Goal: Transaction & Acquisition: Purchase product/service

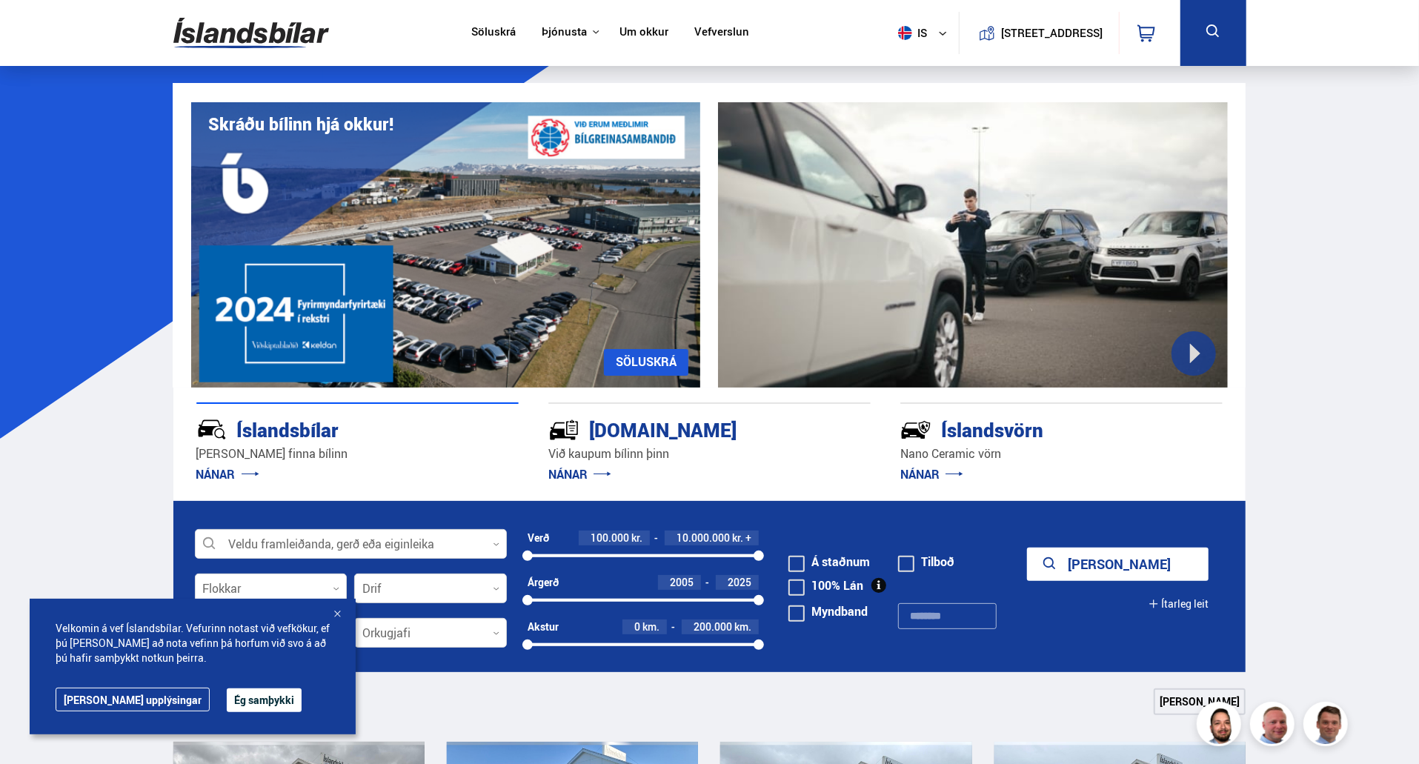
click at [336, 619] on div at bounding box center [337, 615] width 15 height 15
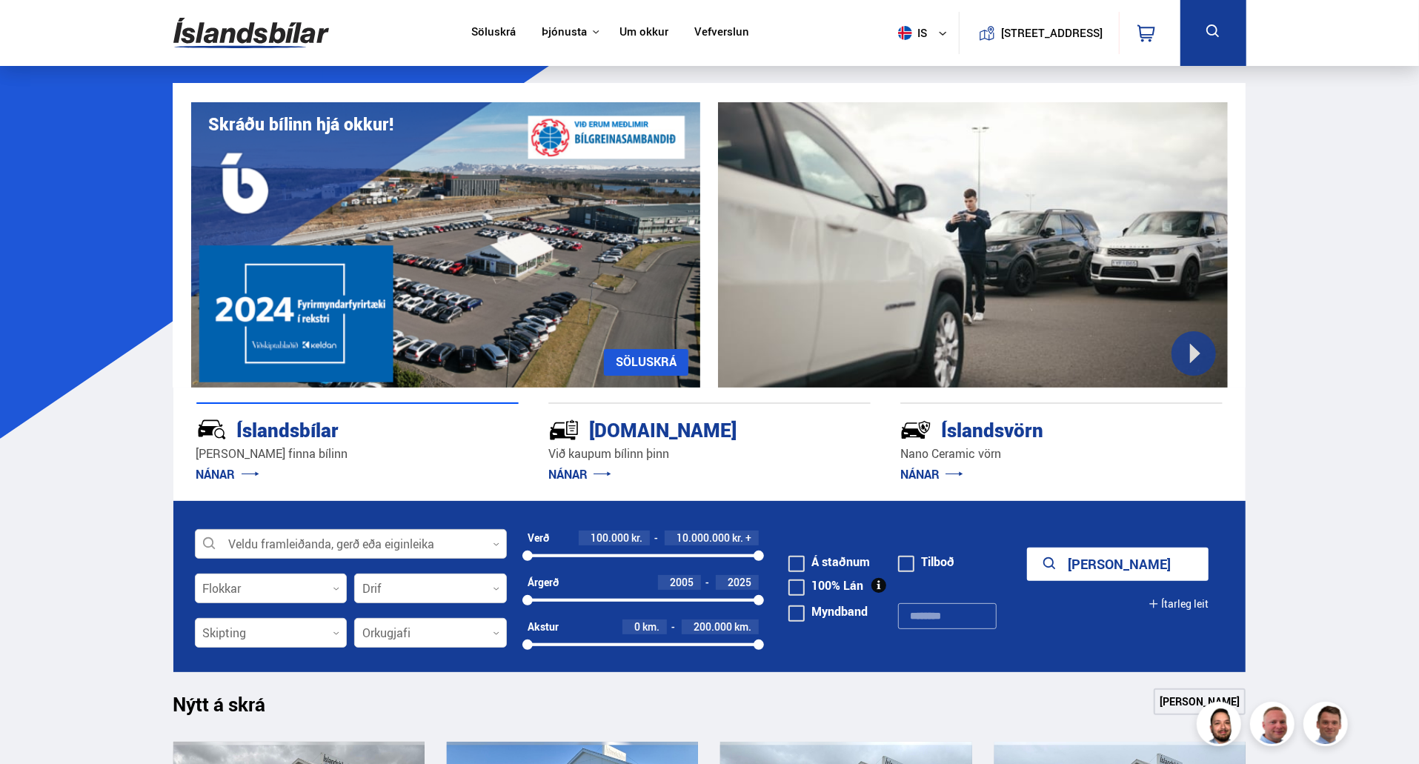
click at [379, 554] on div at bounding box center [351, 545] width 312 height 30
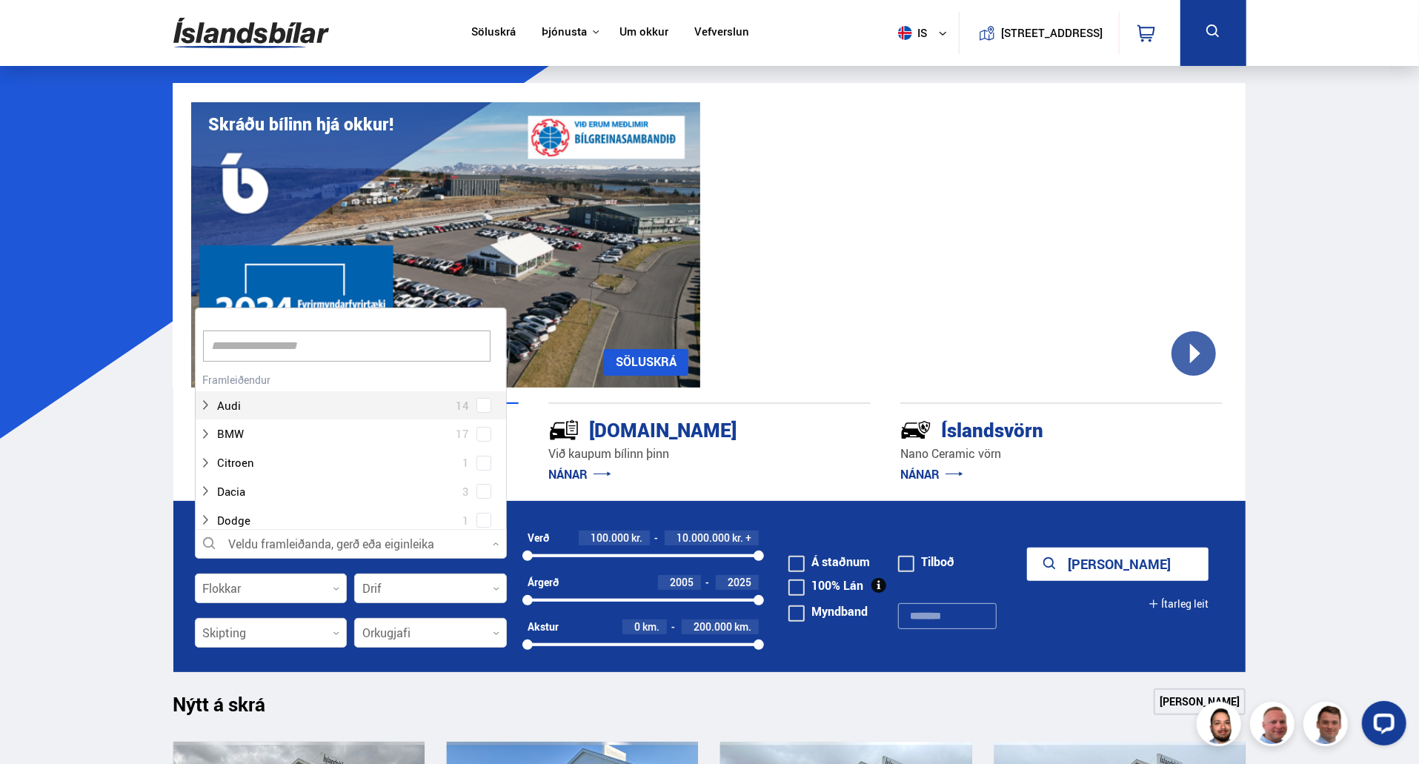
scroll to position [221, 307]
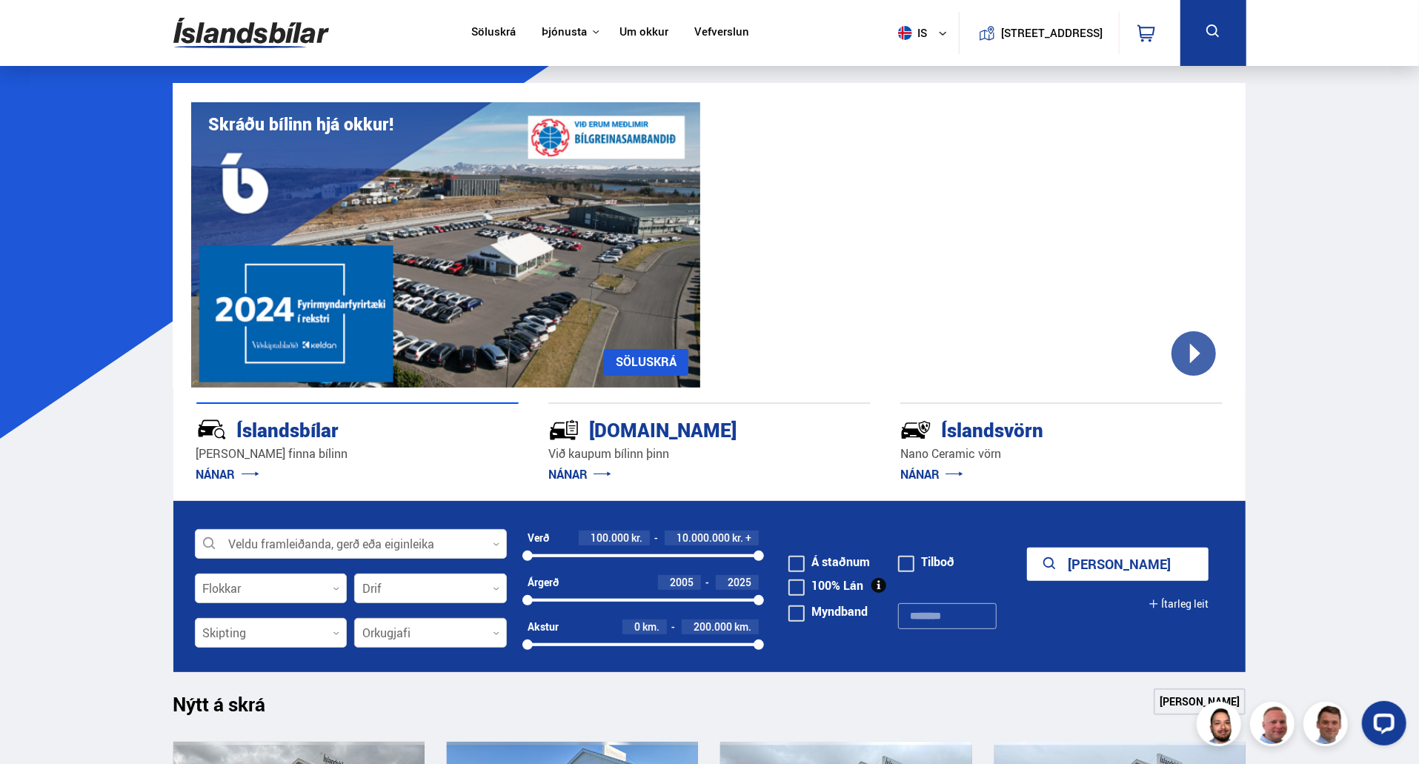
click at [408, 641] on div at bounding box center [430, 634] width 153 height 30
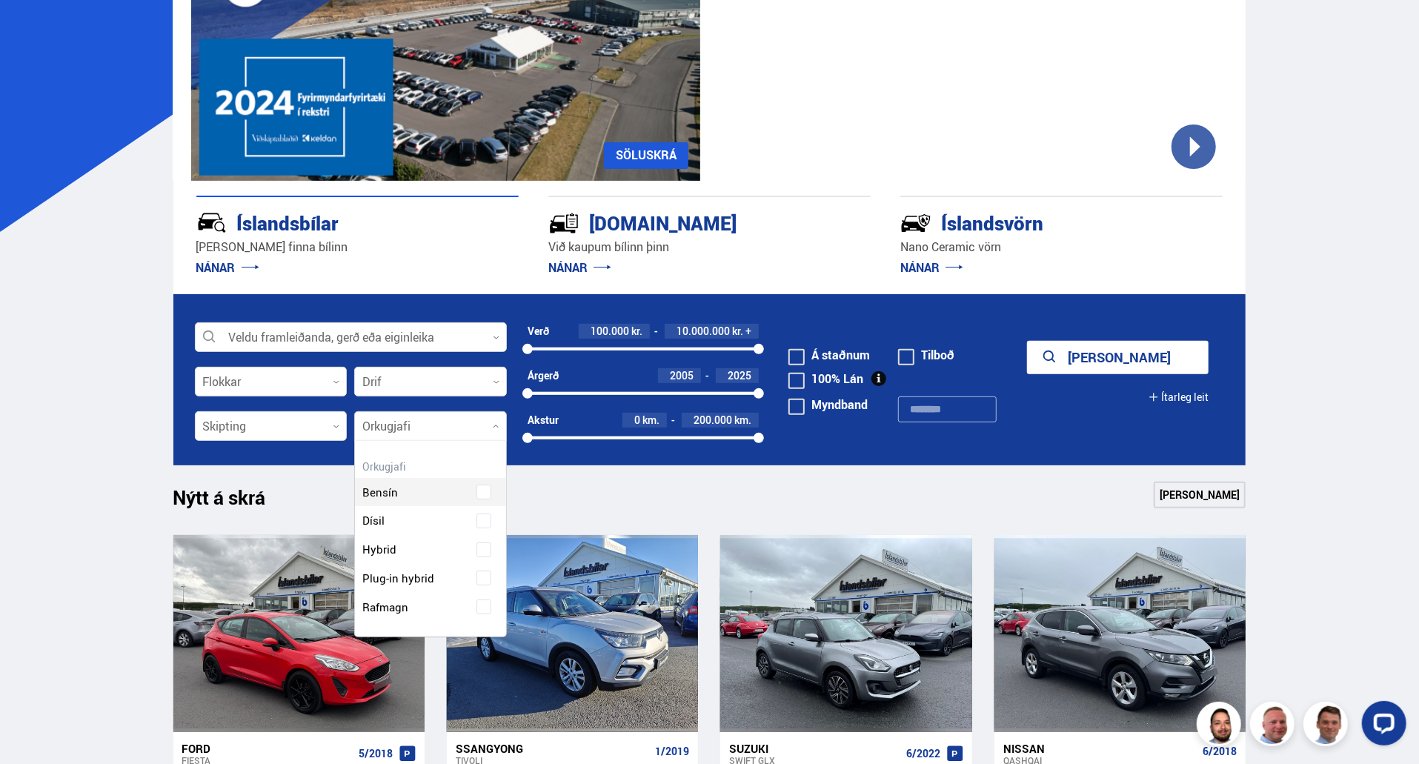
scroll to position [222, 0]
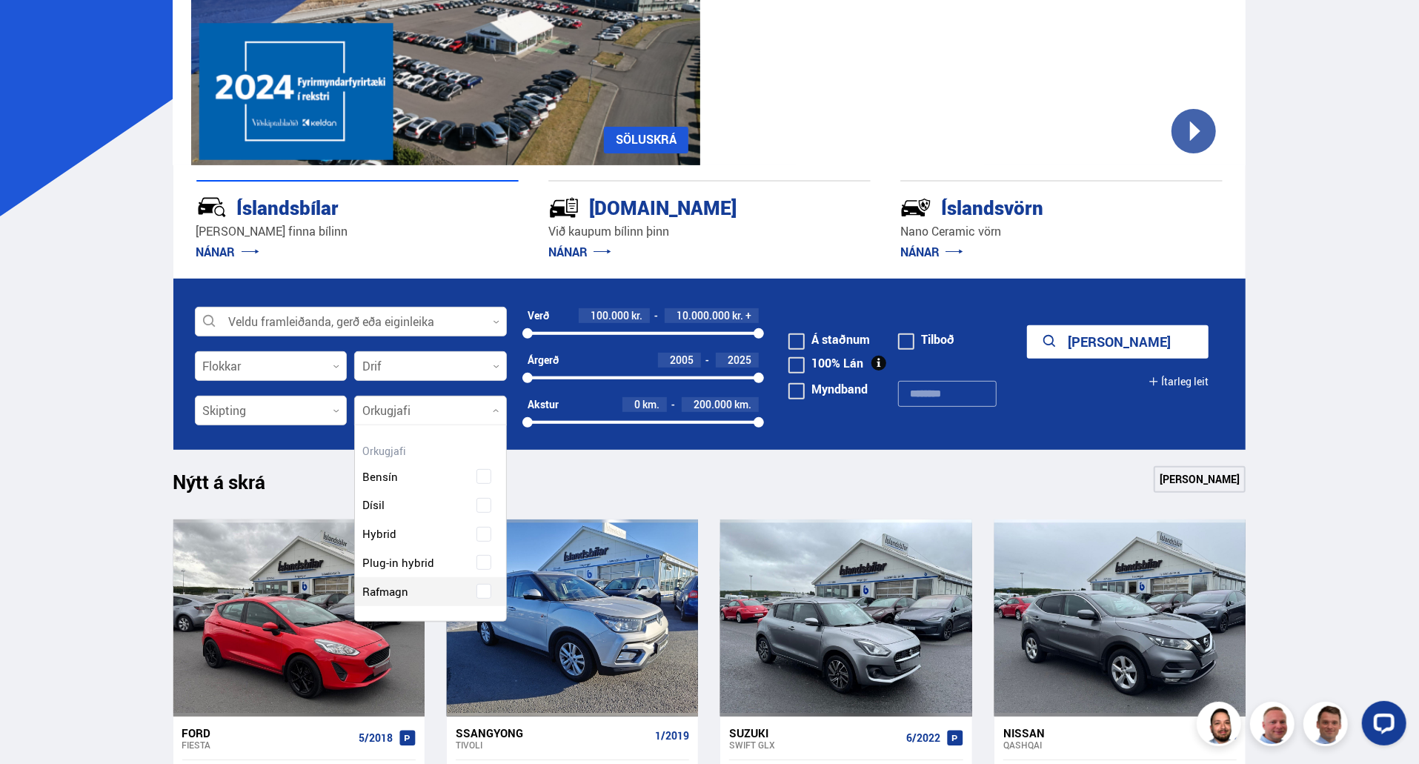
click at [489, 599] on div "Bensín Dísil Hybrid Plug-in hybrid Rafmagn" at bounding box center [430, 523] width 151 height 166
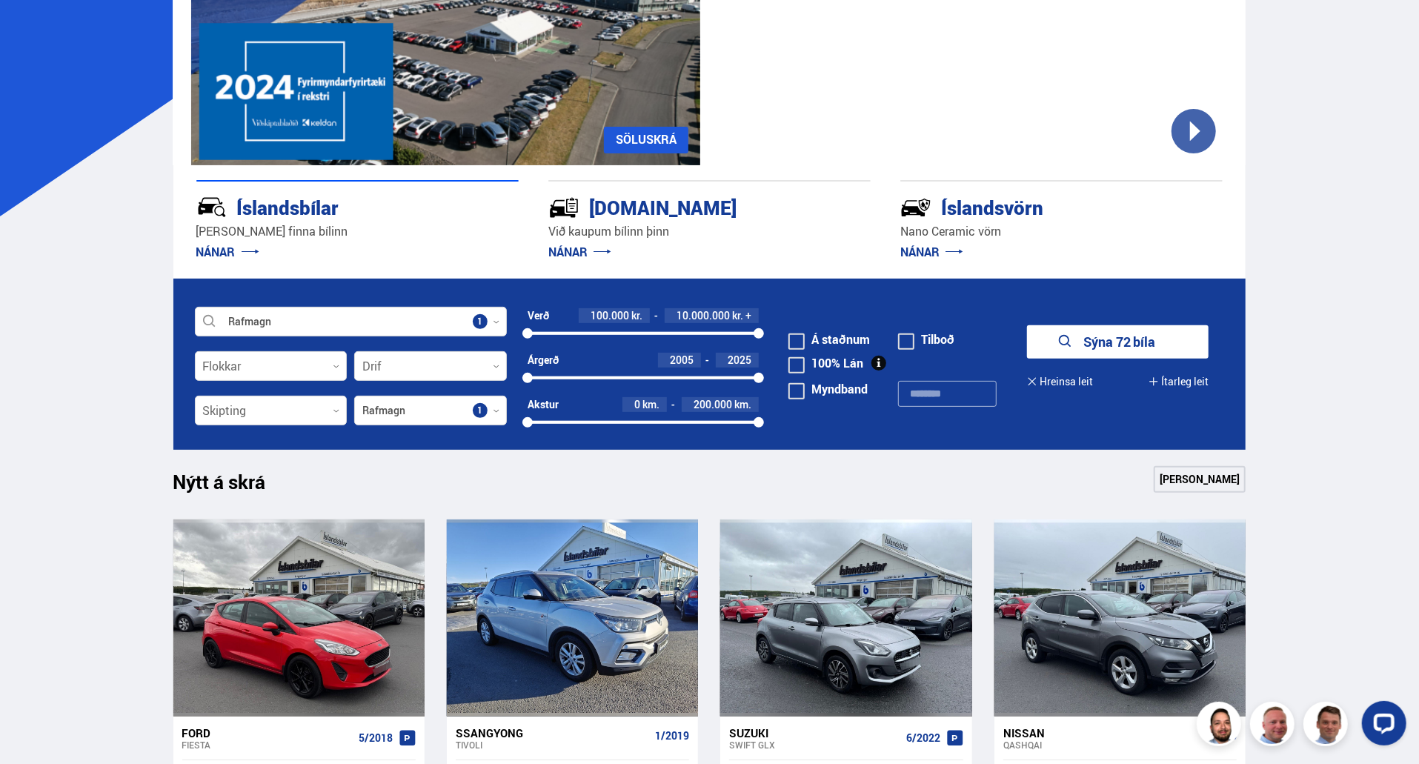
click at [1084, 334] on button "Sýna 72 bíla" at bounding box center [1118, 341] width 182 height 33
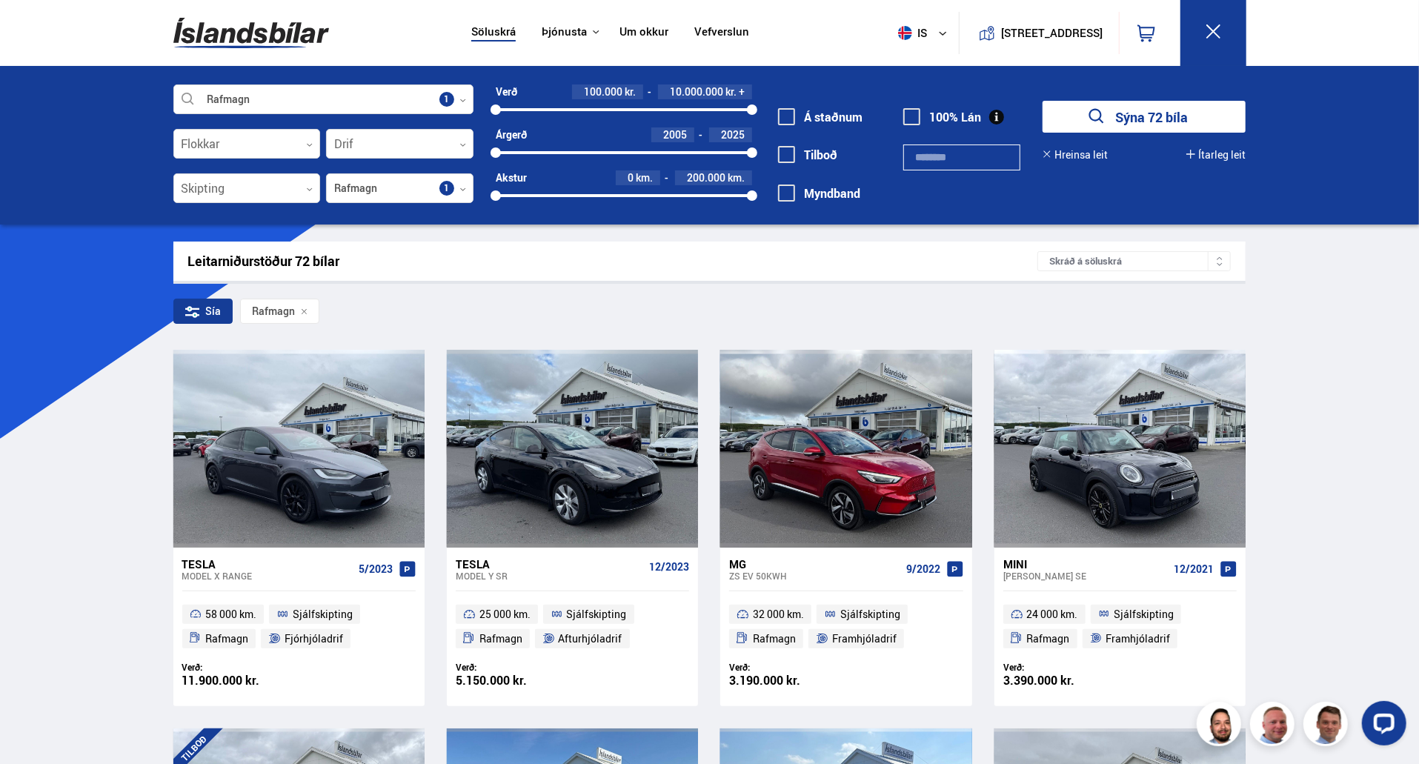
click at [212, 322] on div "Sía" at bounding box center [202, 311] width 59 height 25
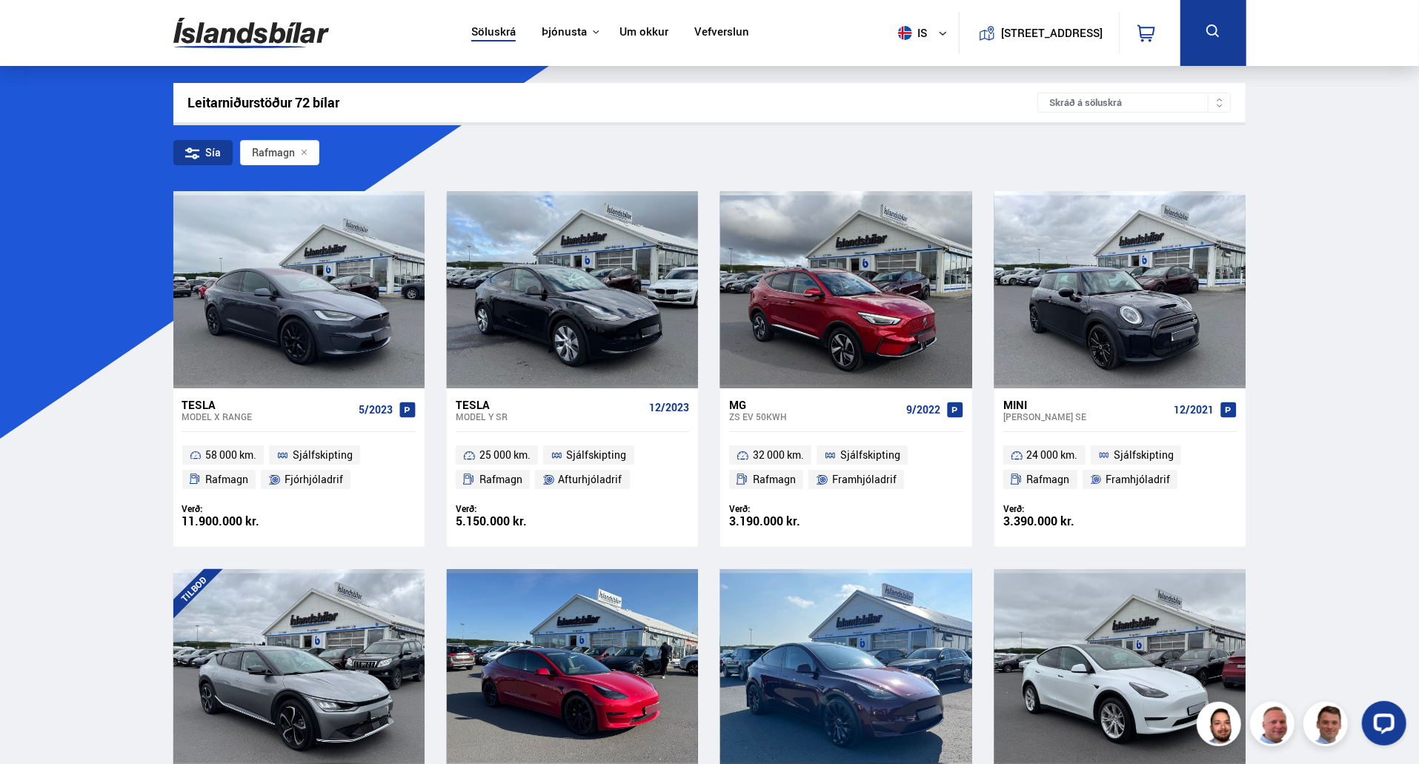
click at [1211, 100] on div at bounding box center [1219, 102] width 23 height 19
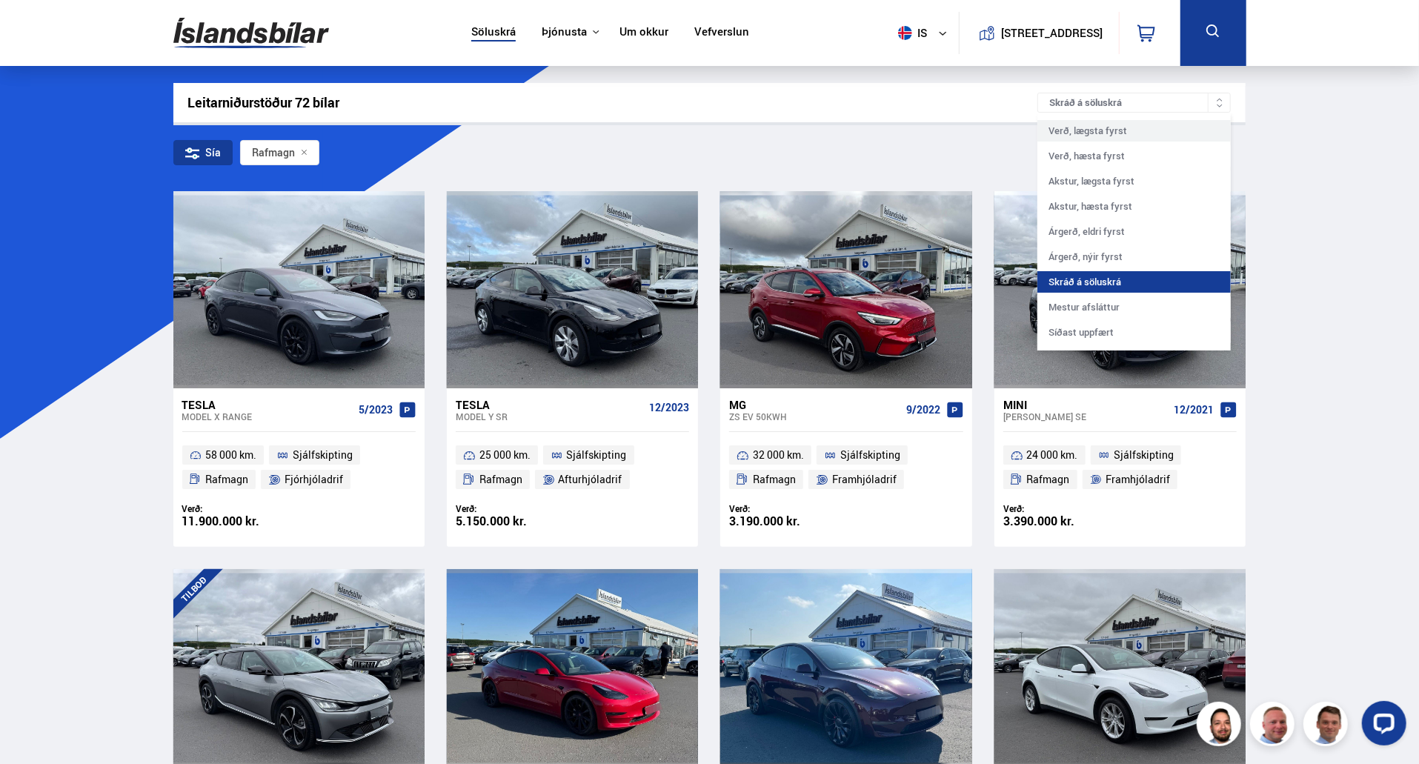
click at [1138, 138] on div "Verð, lægsta fyrst" at bounding box center [1134, 130] width 193 height 21
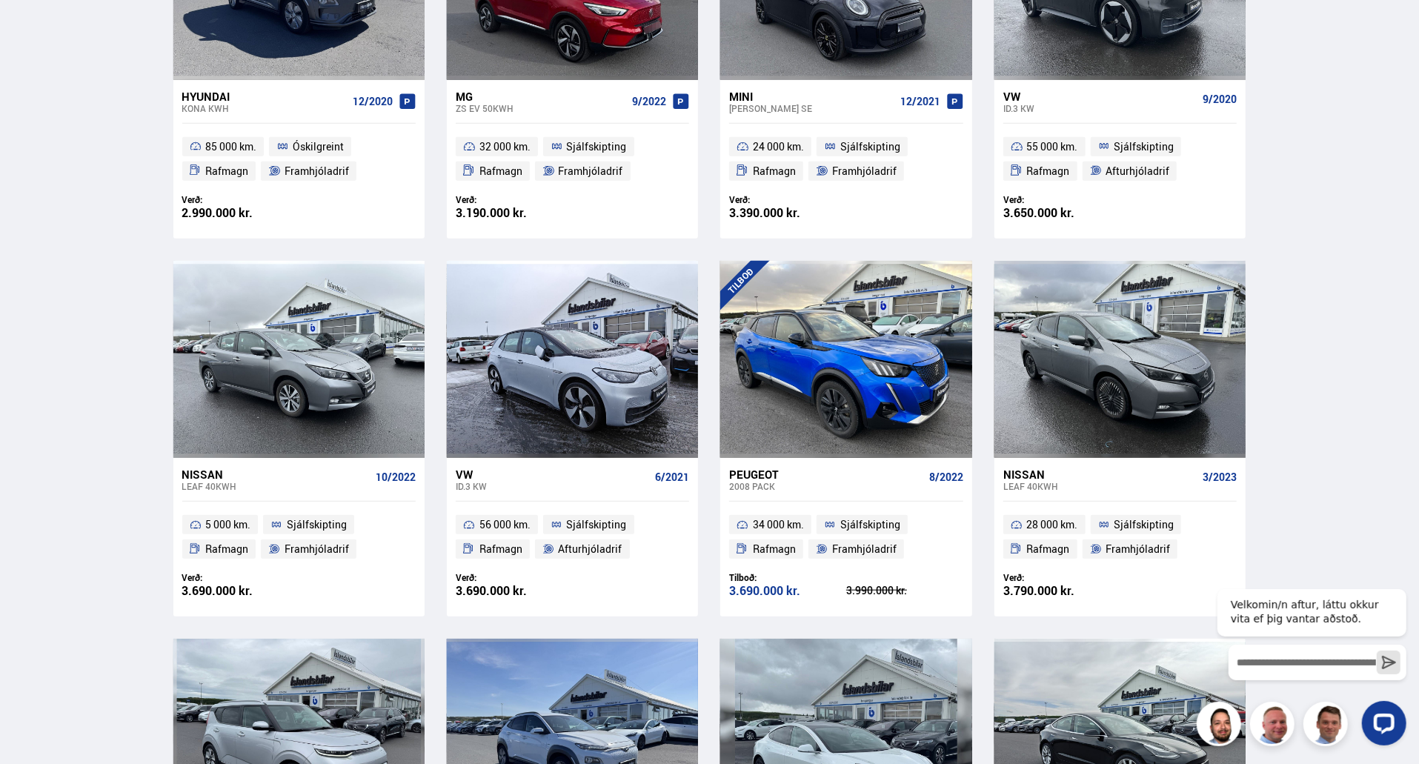
scroll to position [889, 0]
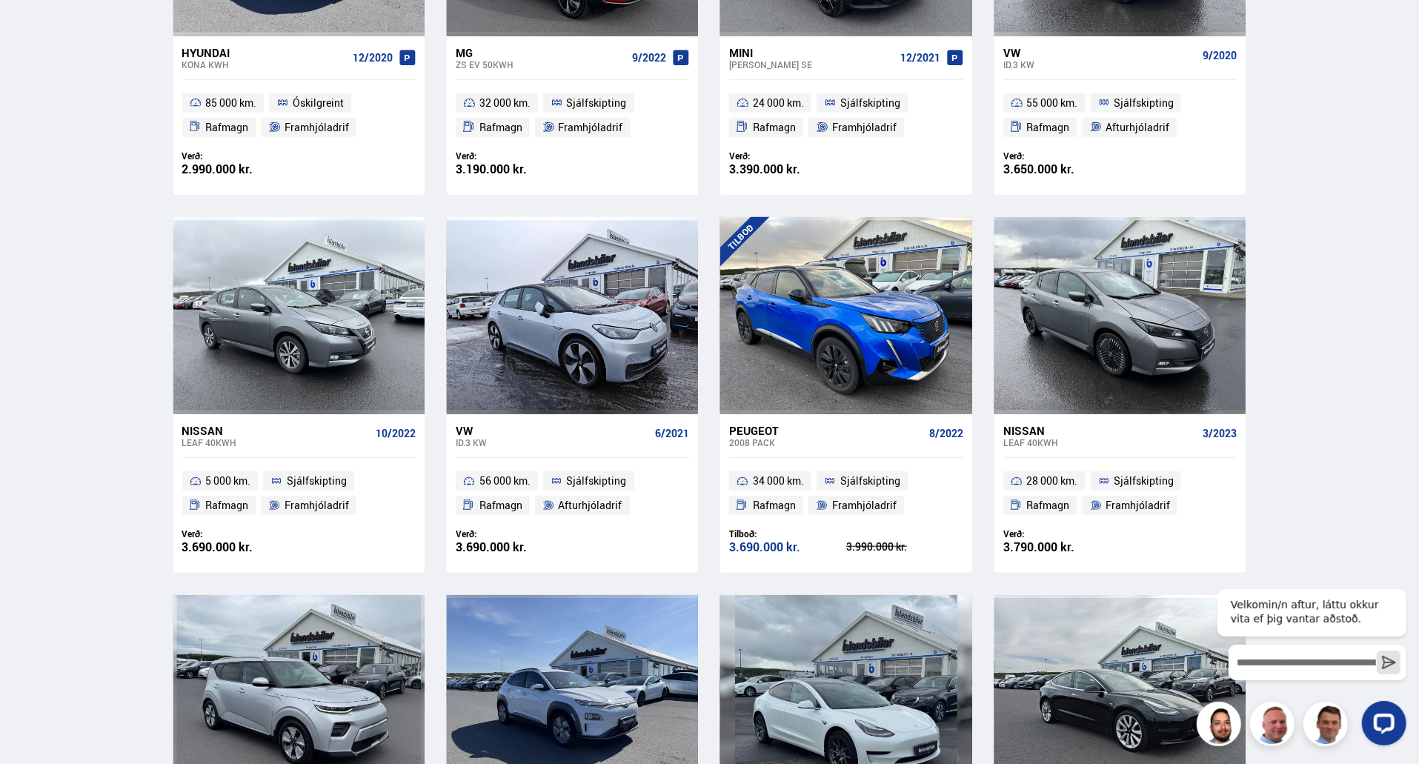
click at [763, 428] on div "Peugeot" at bounding box center [825, 430] width 193 height 13
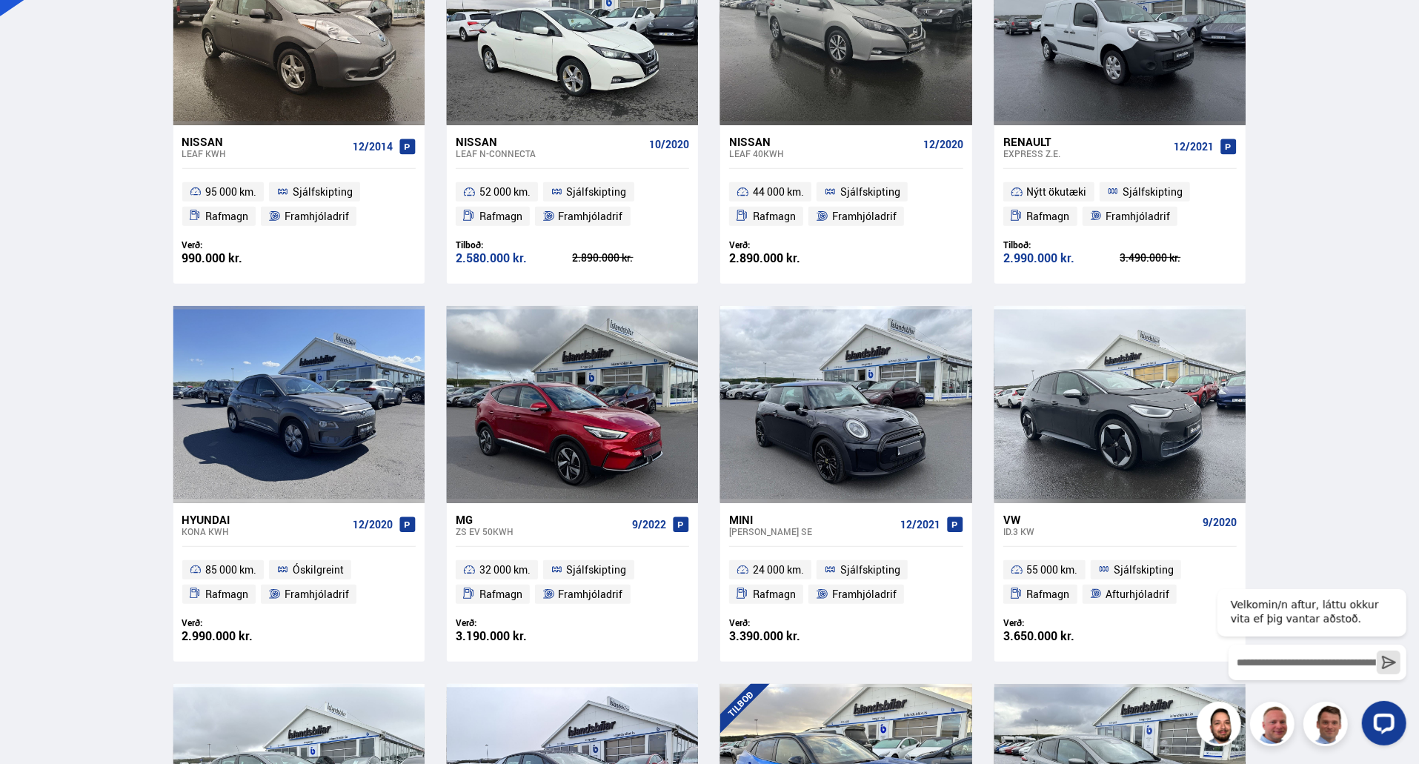
scroll to position [371, 0]
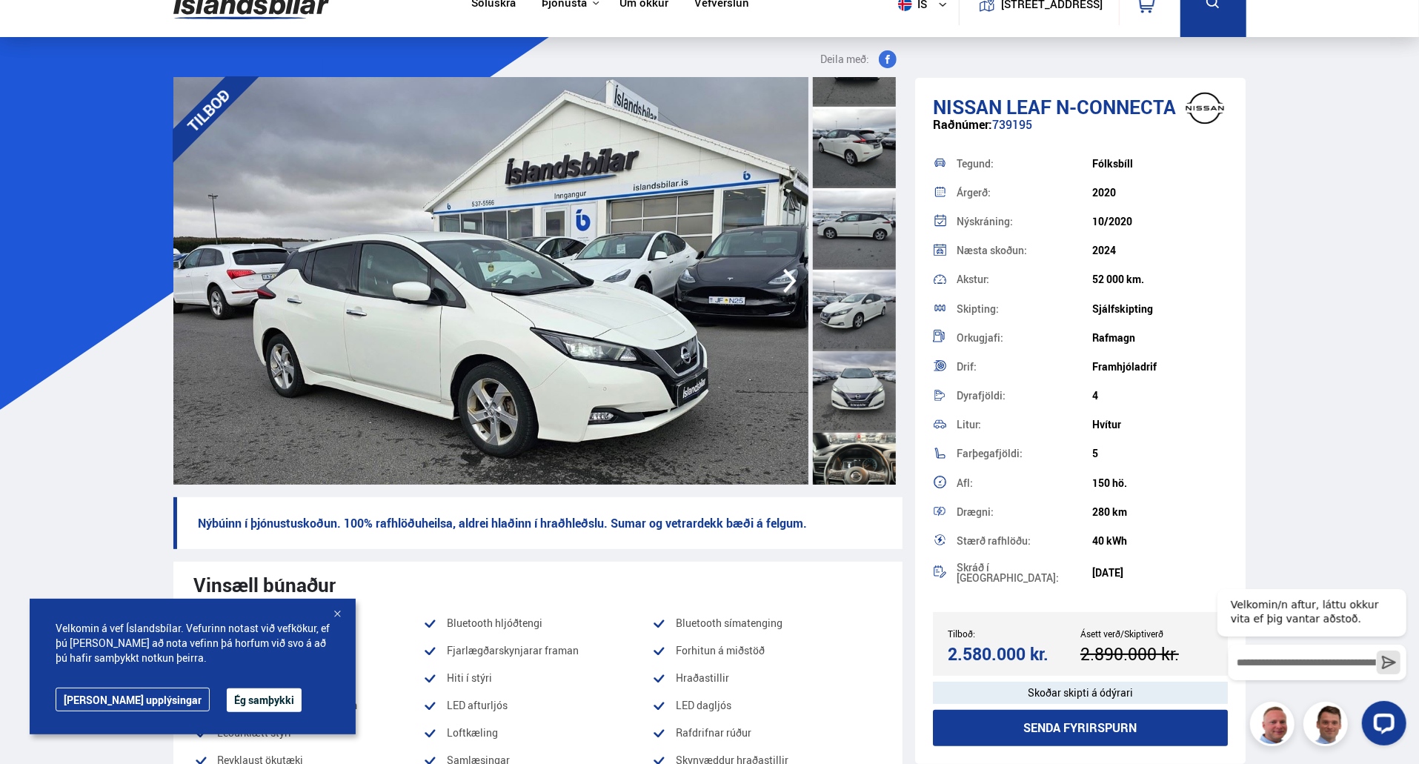
scroll to position [148, 0]
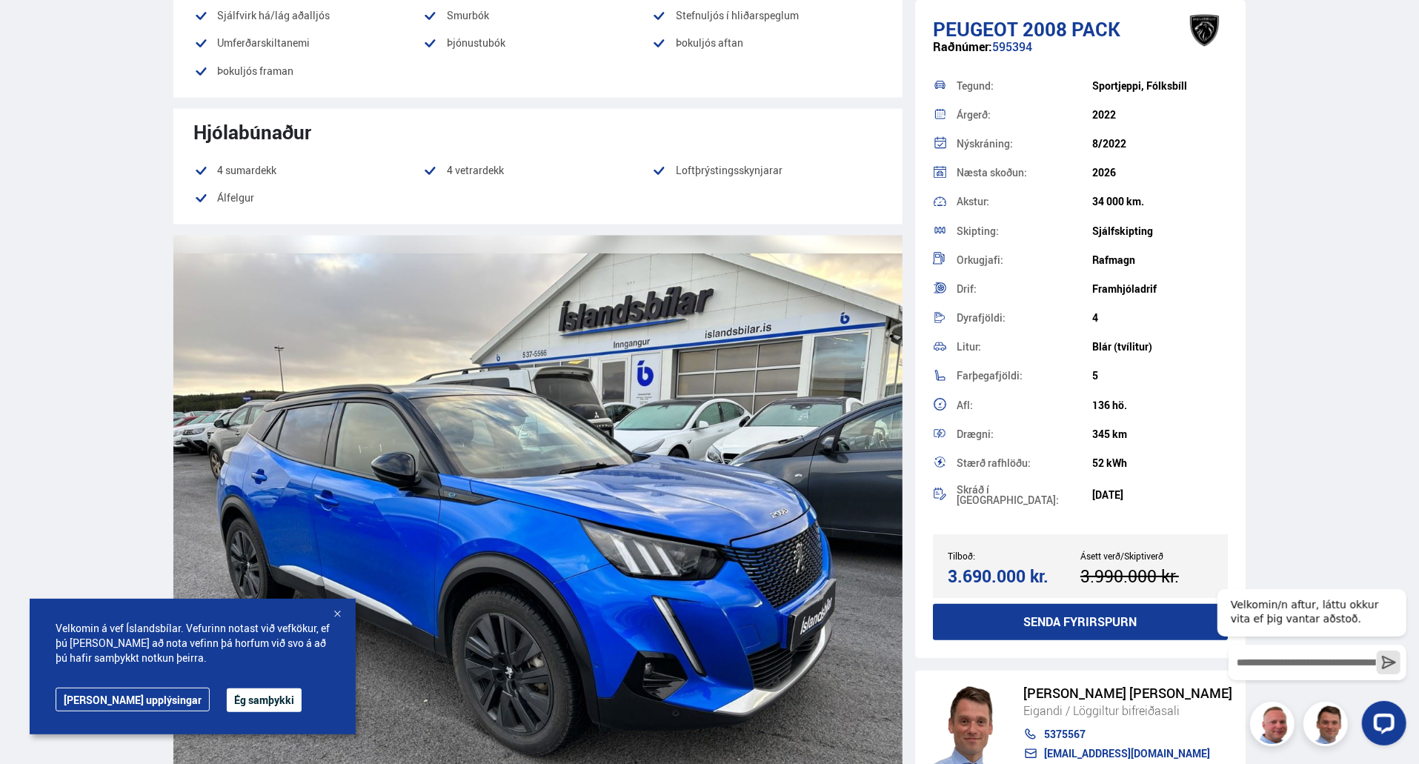
scroll to position [2001, 0]
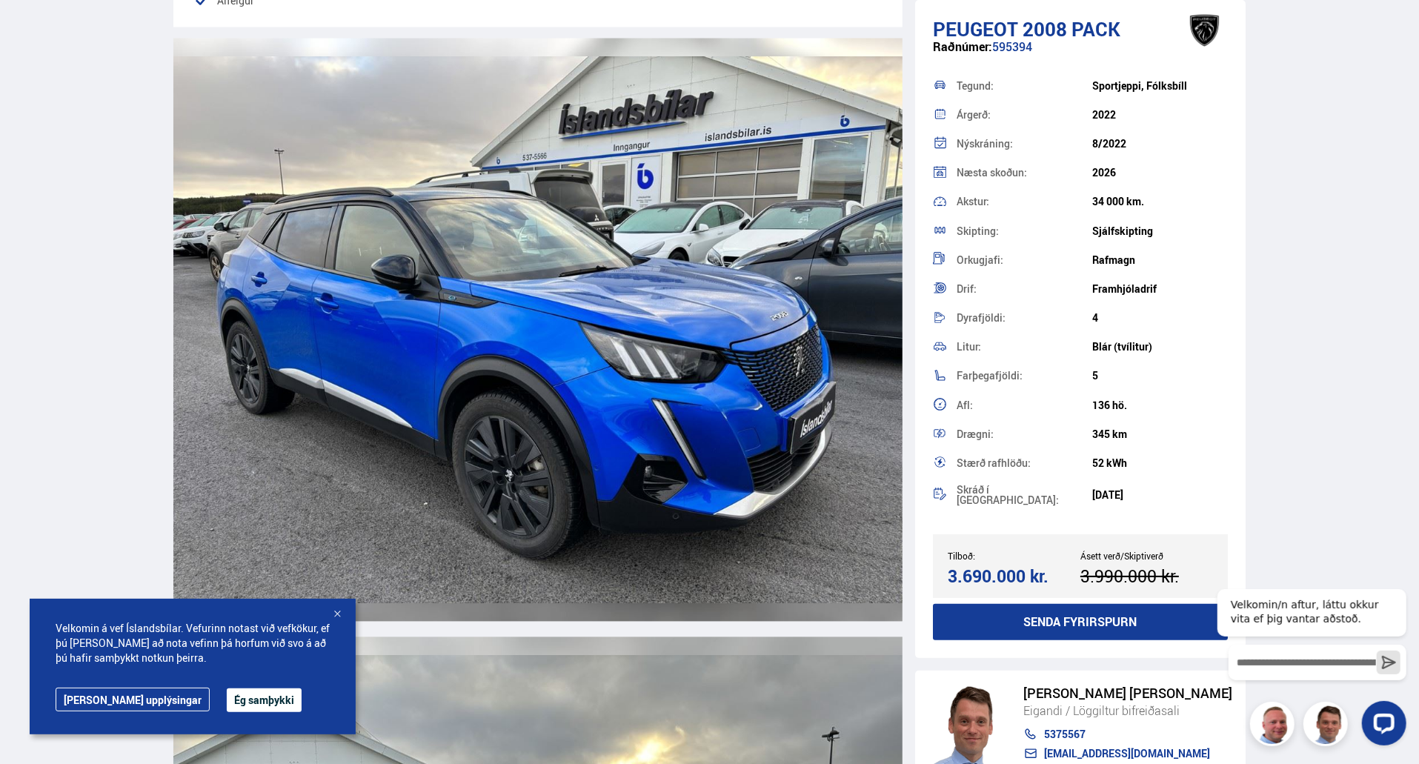
click at [345, 622] on div "Velkomin á vef Íslandsbílar. Vefurinn notast við vefkökur, ef þú [PERSON_NAME] …" at bounding box center [193, 667] width 326 height 136
click at [345, 621] on div "Velkomin á vef Íslandsbílar. Vefurinn notast við vefkökur, ef þú [PERSON_NAME] …" at bounding box center [193, 667] width 326 height 136
click at [338, 615] on div at bounding box center [337, 615] width 15 height 15
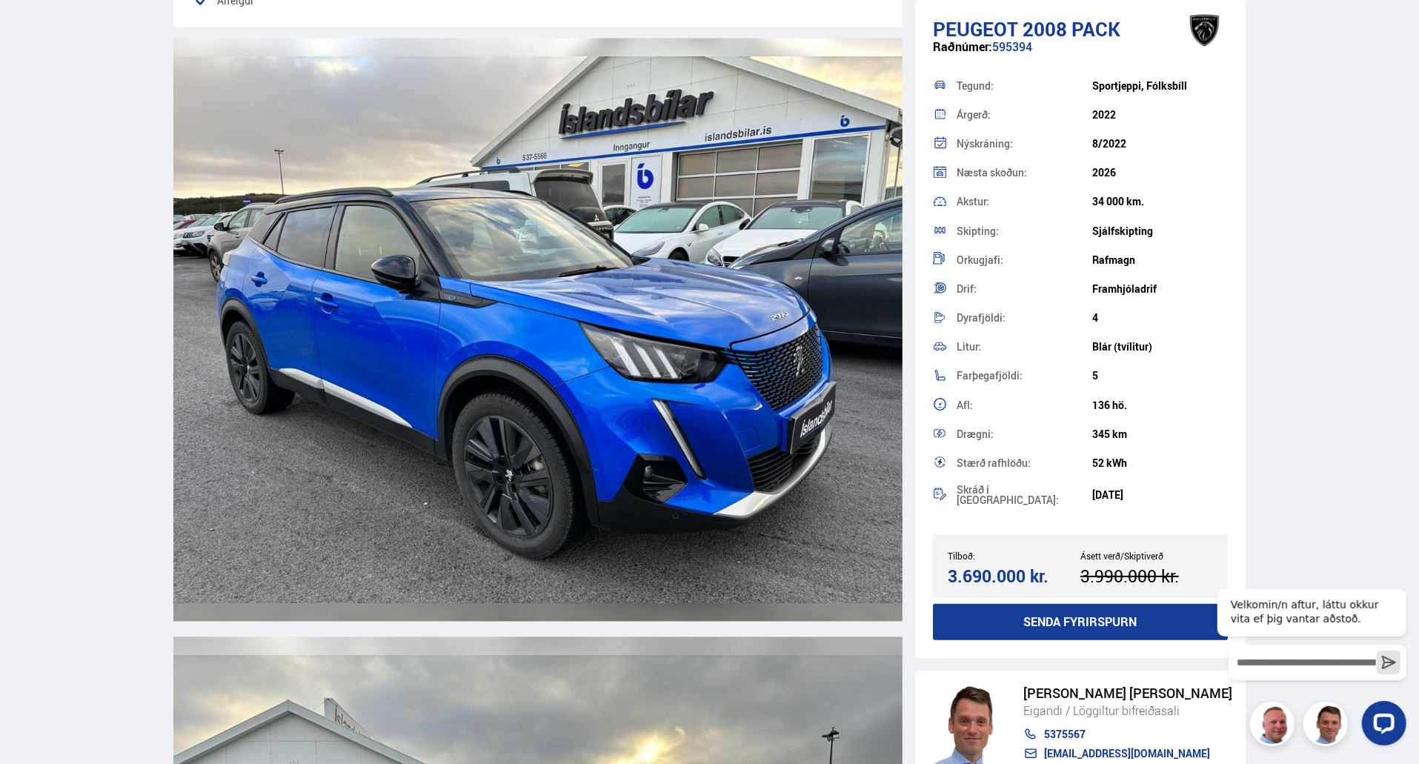
click at [178, 571] on img at bounding box center [537, 330] width 729 height 583
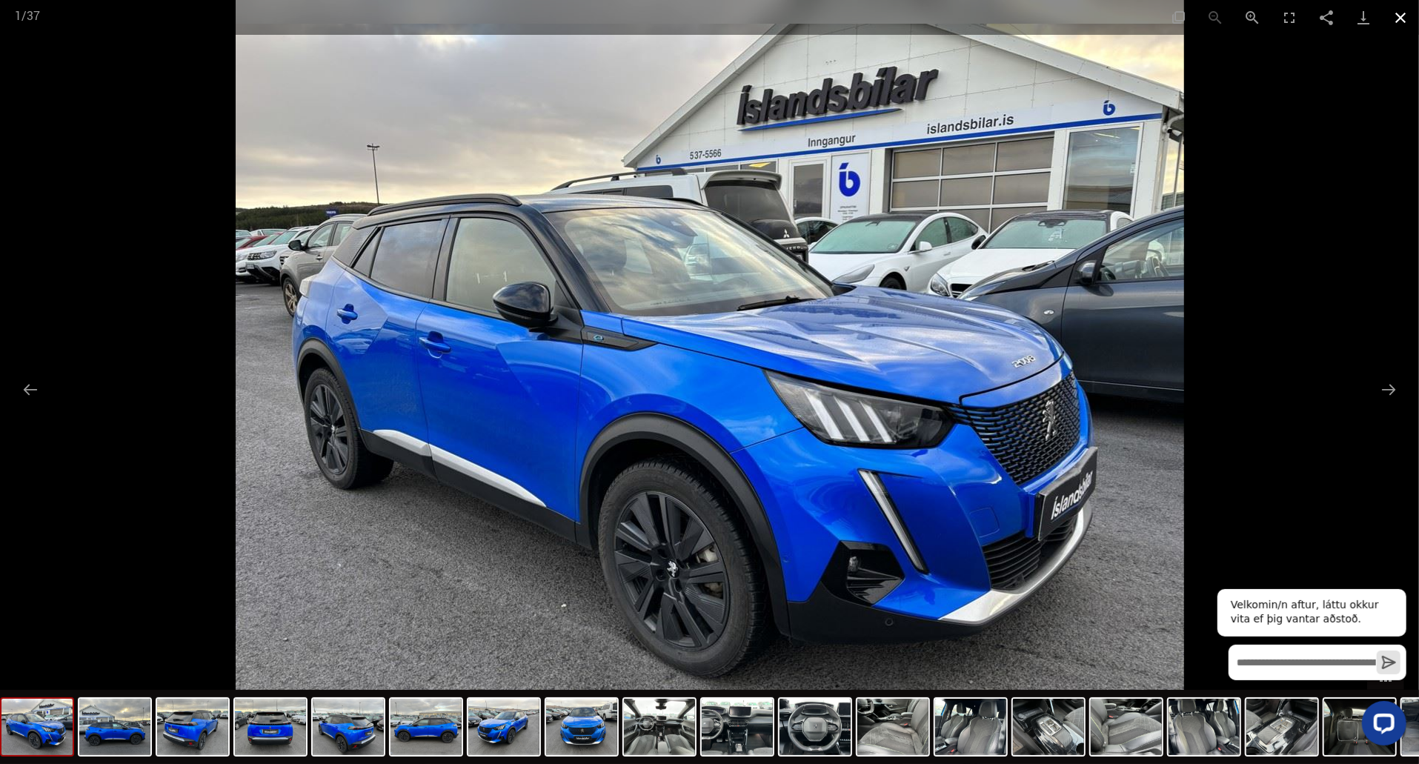
click at [1404, 21] on button "Close gallery" at bounding box center [1400, 17] width 37 height 35
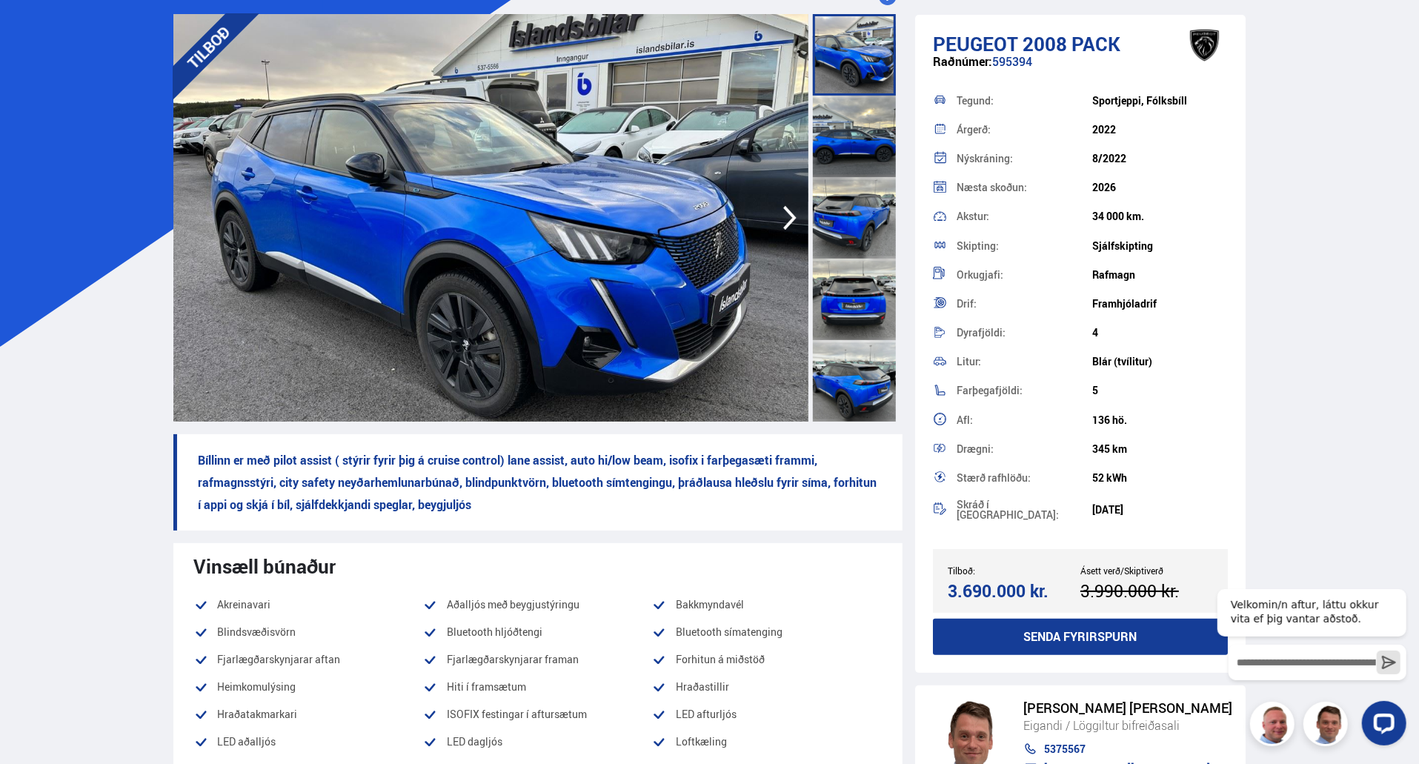
scroll to position [74, 0]
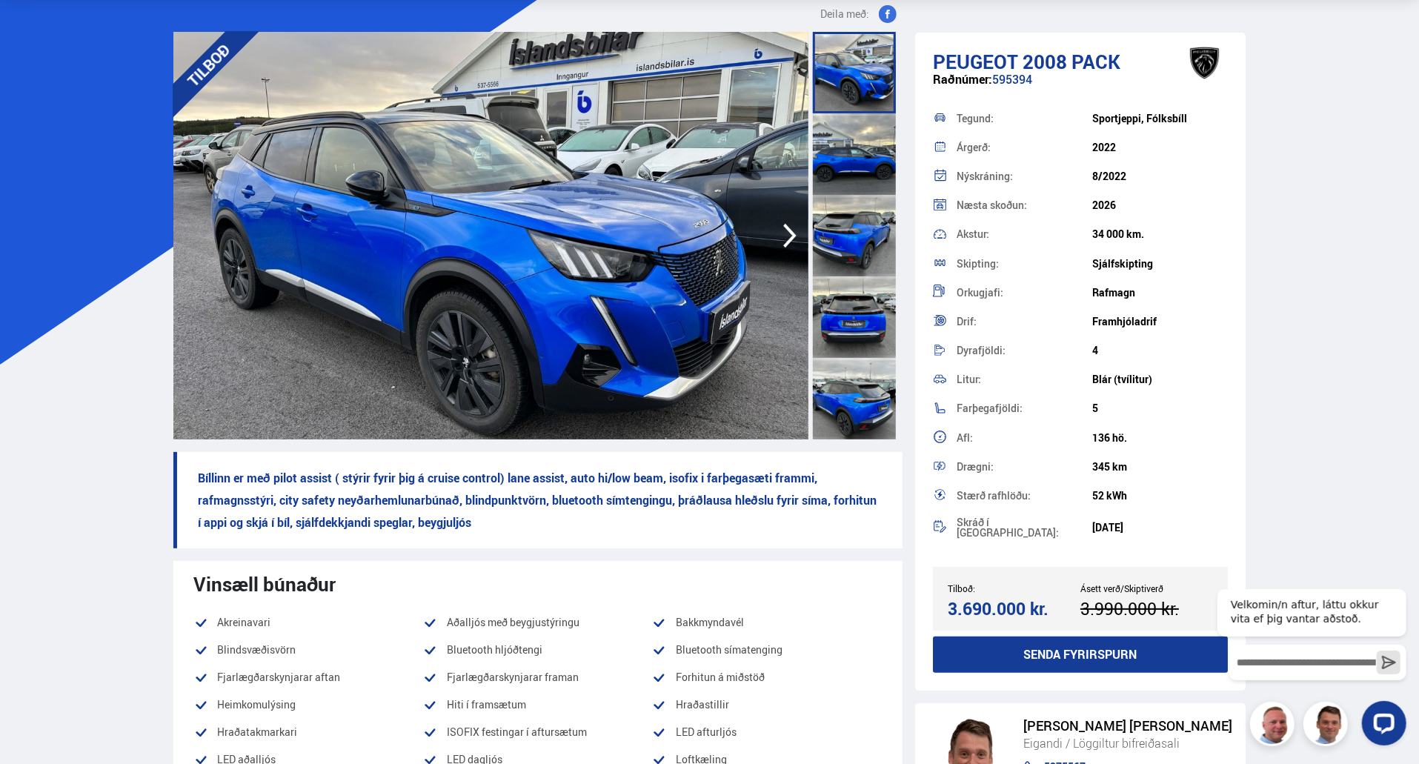
click at [861, 155] on div at bounding box center [854, 154] width 83 height 82
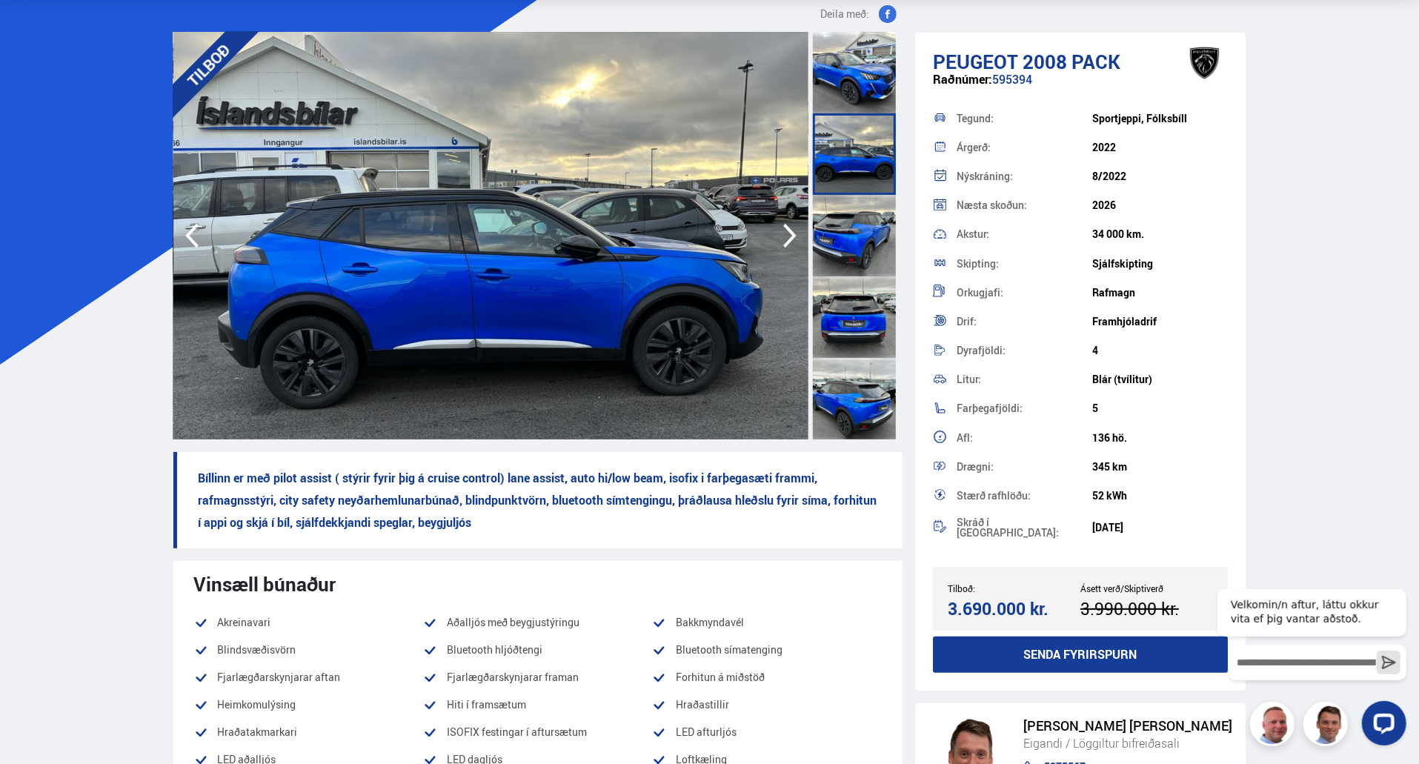
click at [863, 236] on div at bounding box center [854, 236] width 83 height 82
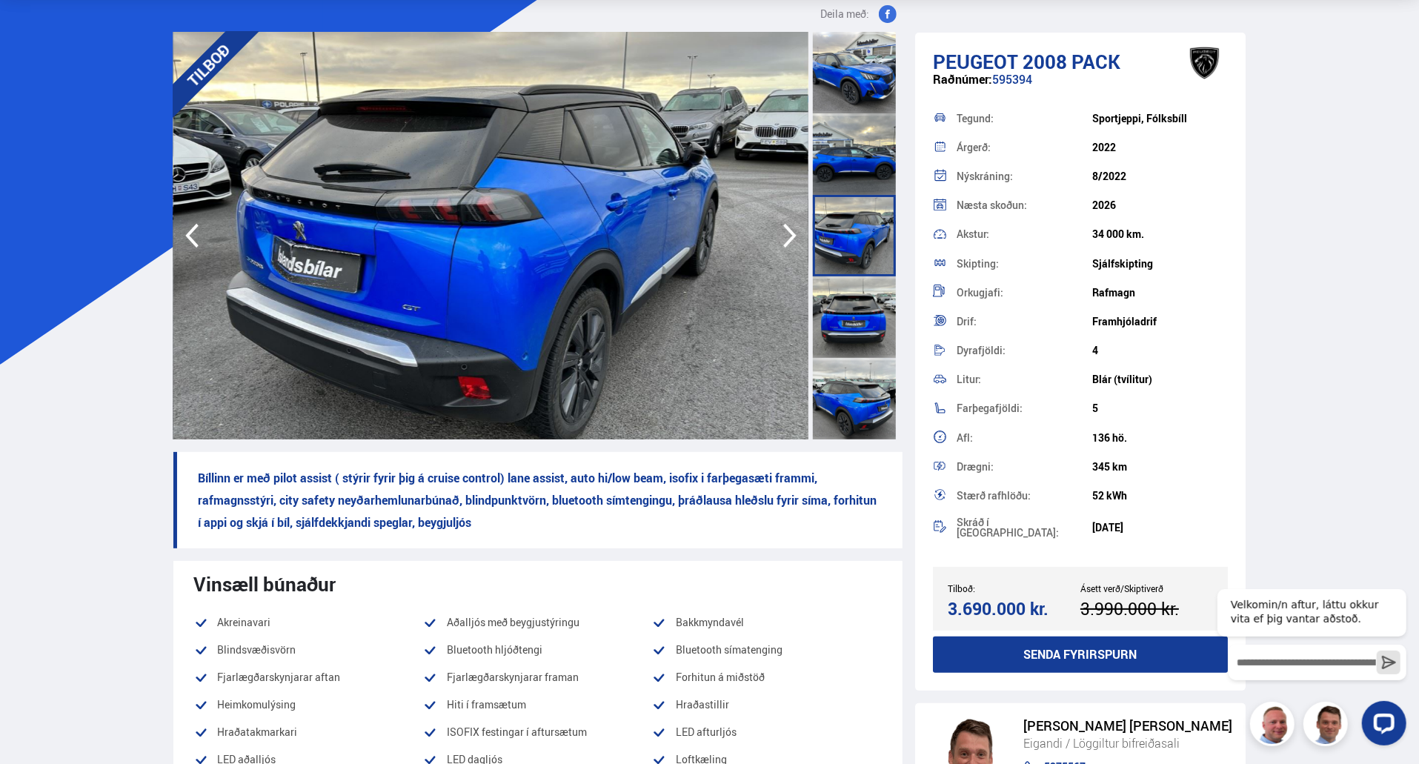
click at [862, 325] on div at bounding box center [854, 317] width 83 height 82
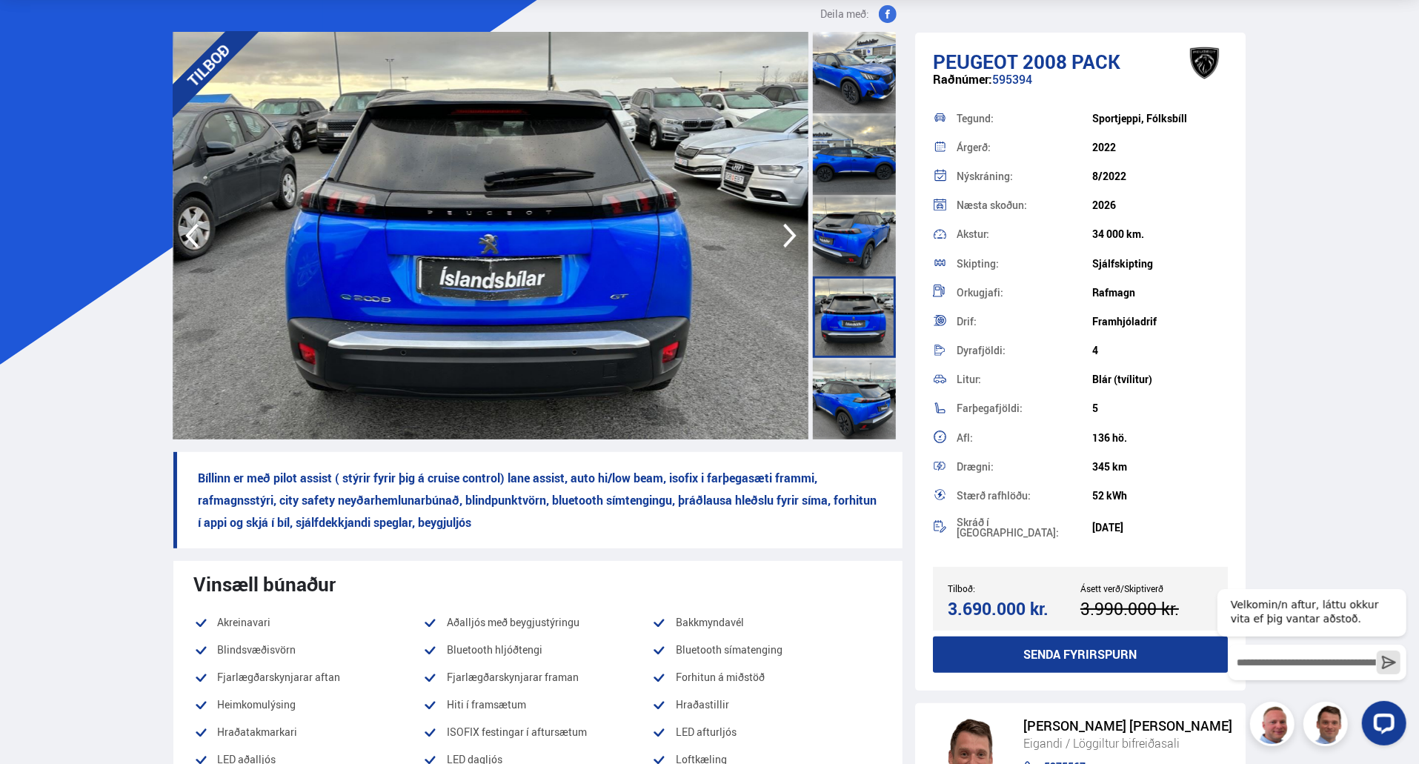
click at [857, 408] on div at bounding box center [854, 399] width 83 height 82
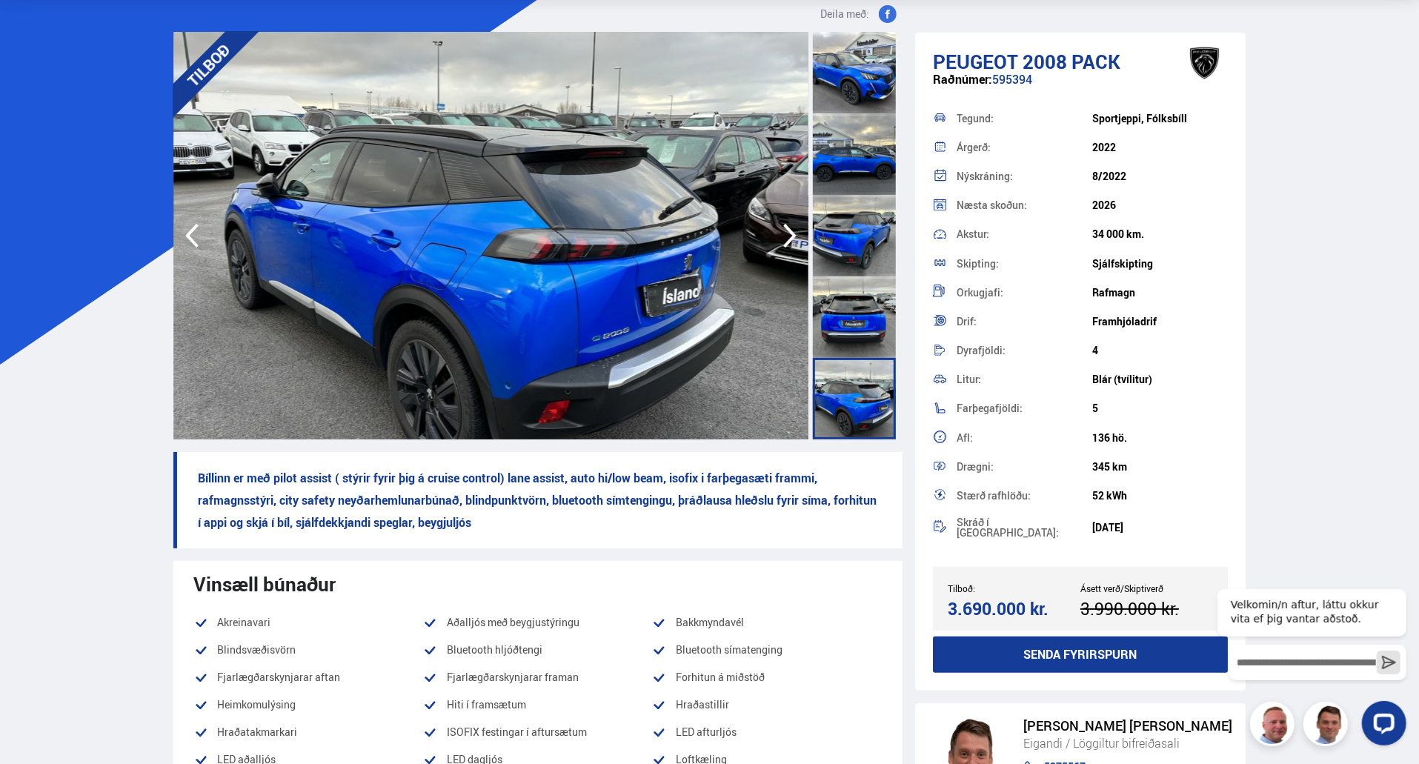
click at [513, 392] on img at bounding box center [490, 236] width 635 height 408
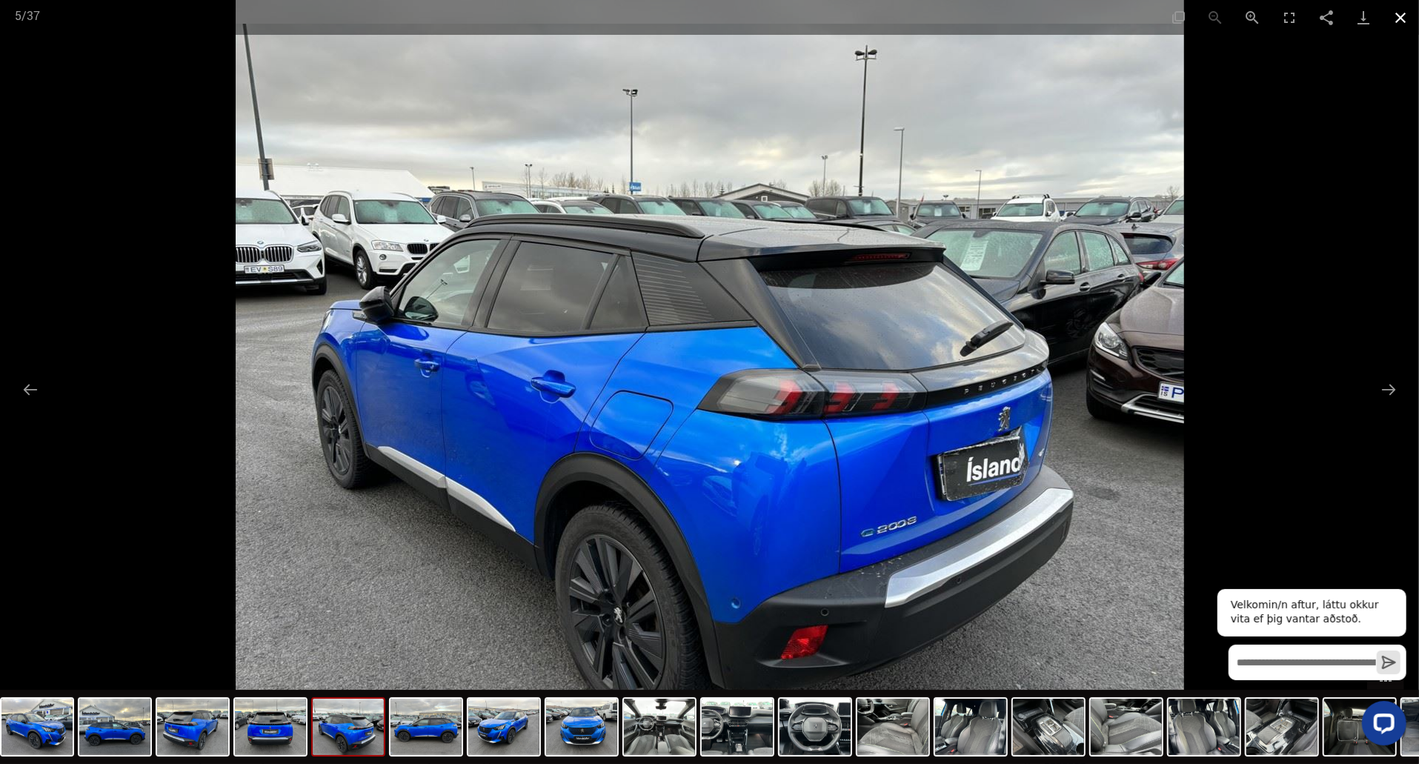
click at [1398, 21] on button "Close gallery" at bounding box center [1400, 17] width 37 height 35
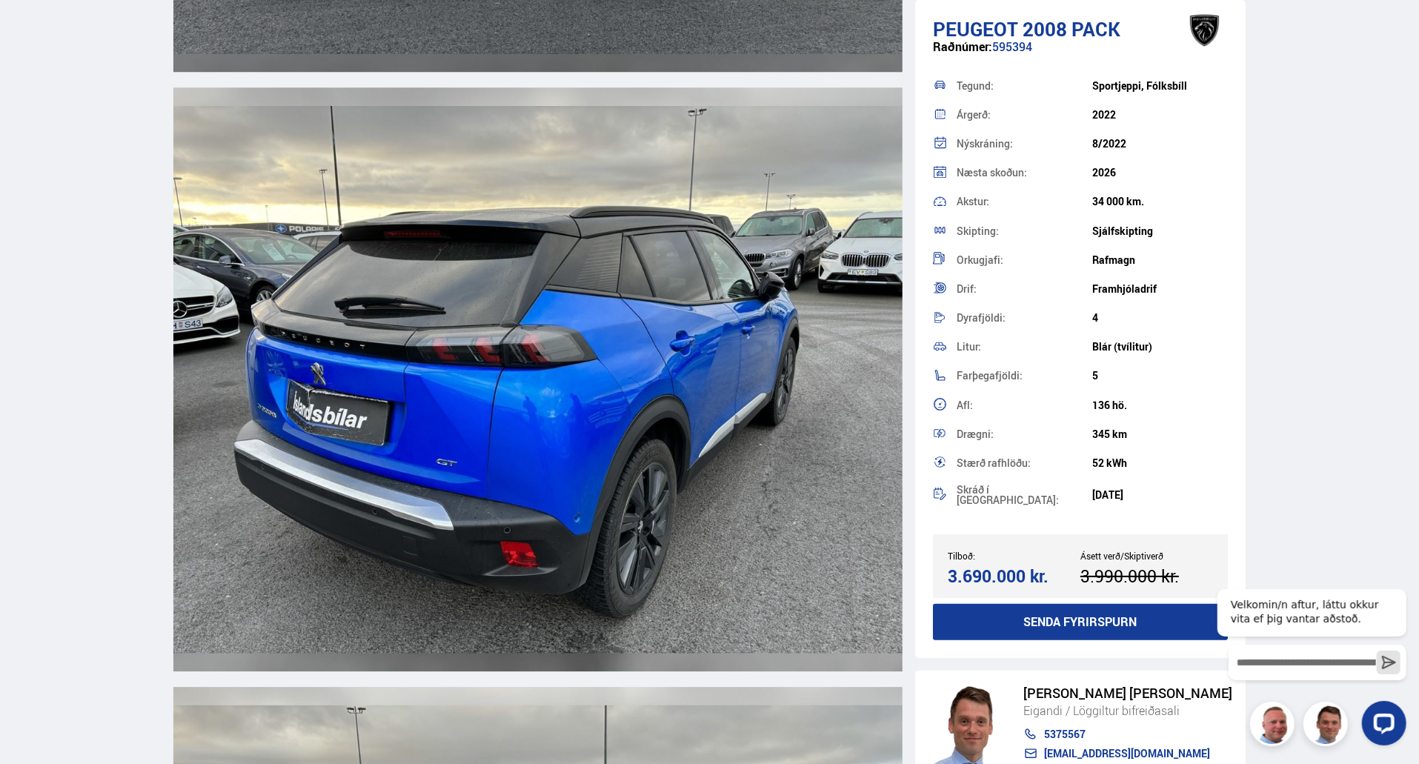
scroll to position [3631, 0]
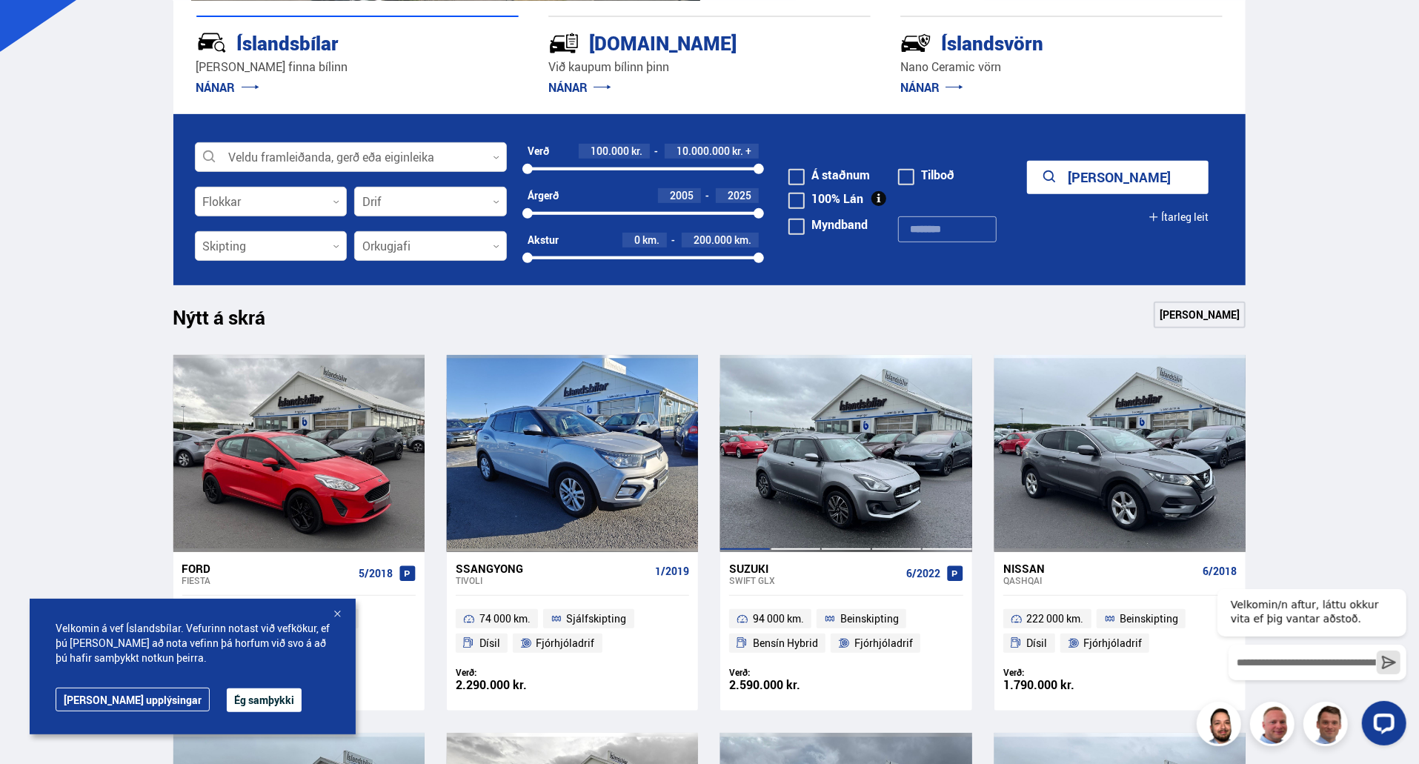
scroll to position [371, 0]
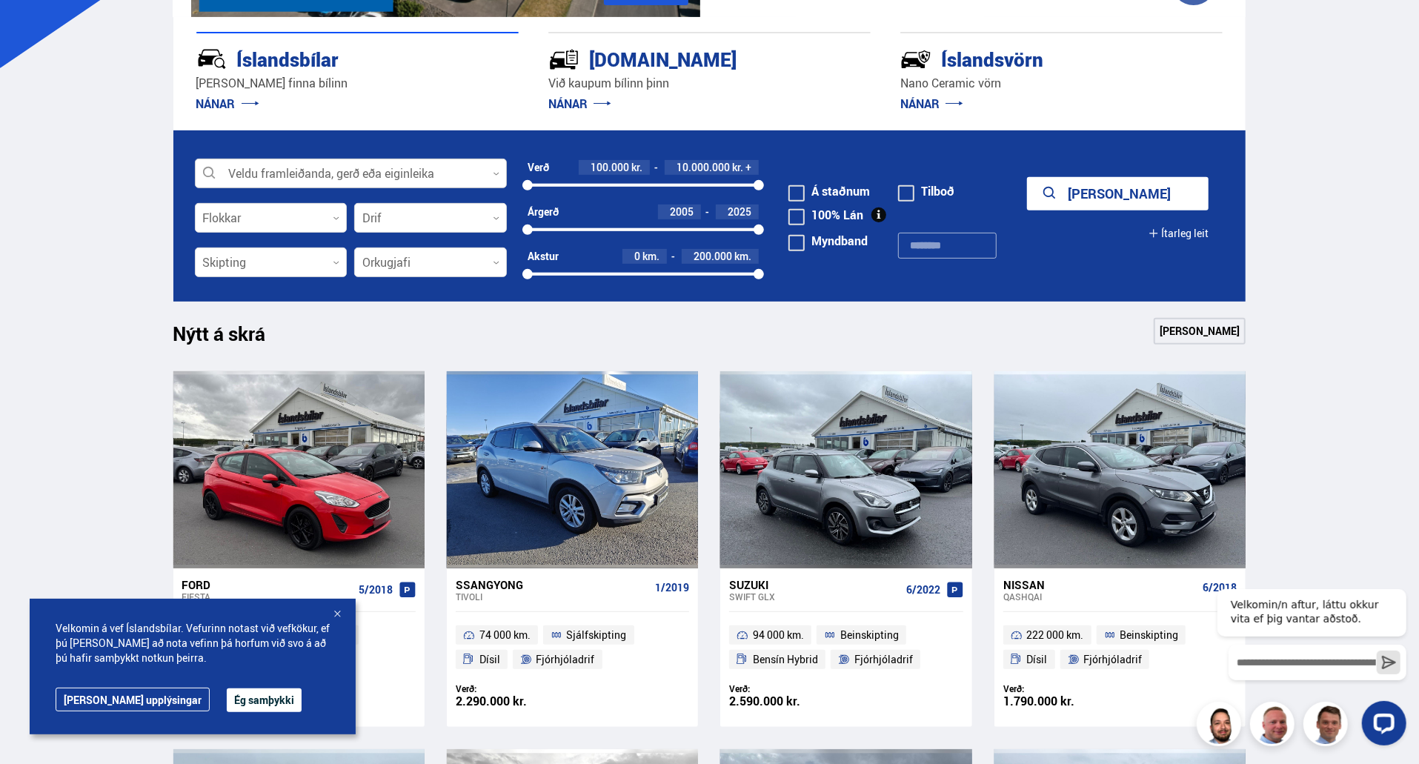
drag, startPoint x: 354, startPoint y: 164, endPoint x: 354, endPoint y: 177, distance: 13.4
click at [354, 164] on div at bounding box center [351, 174] width 312 height 30
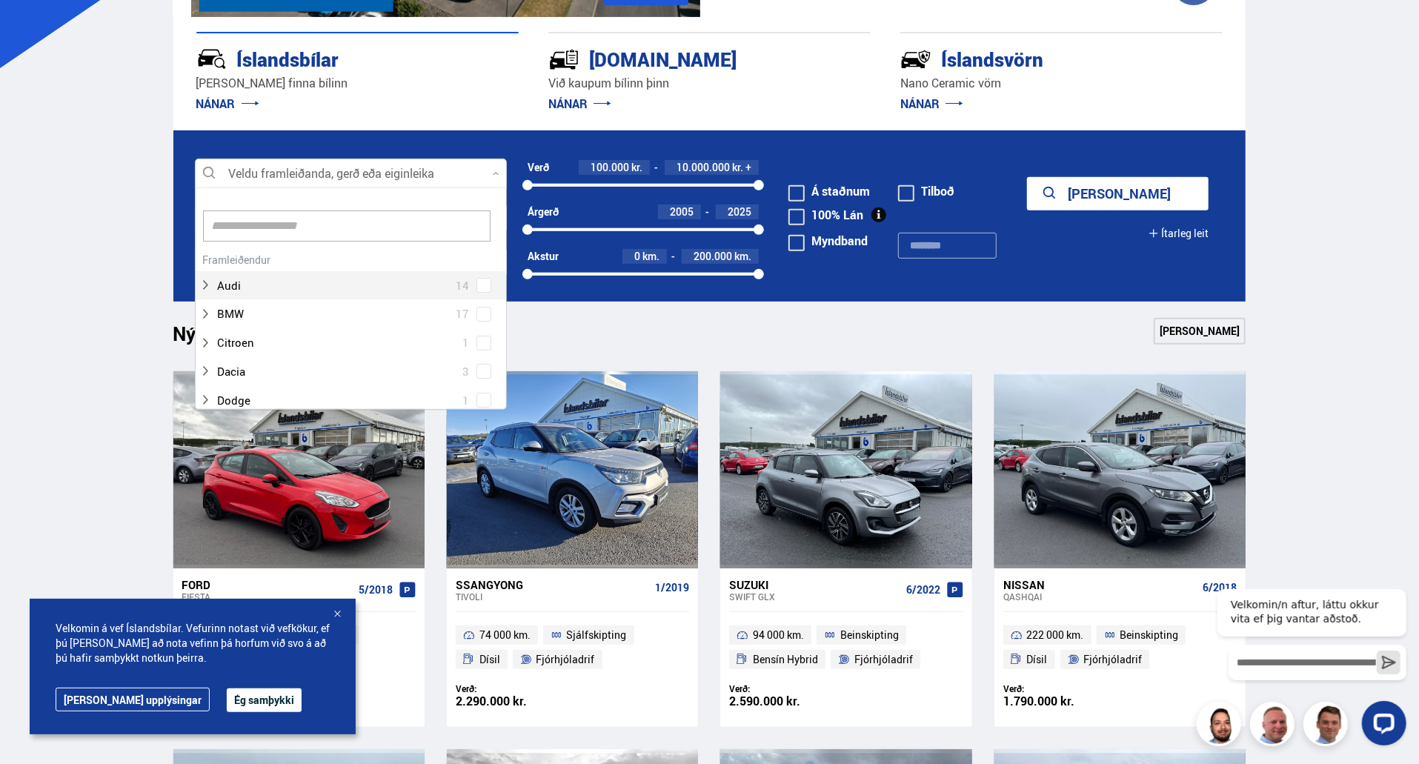
scroll to position [221, 307]
click at [245, 212] on input at bounding box center [347, 225] width 288 height 31
type input "***"
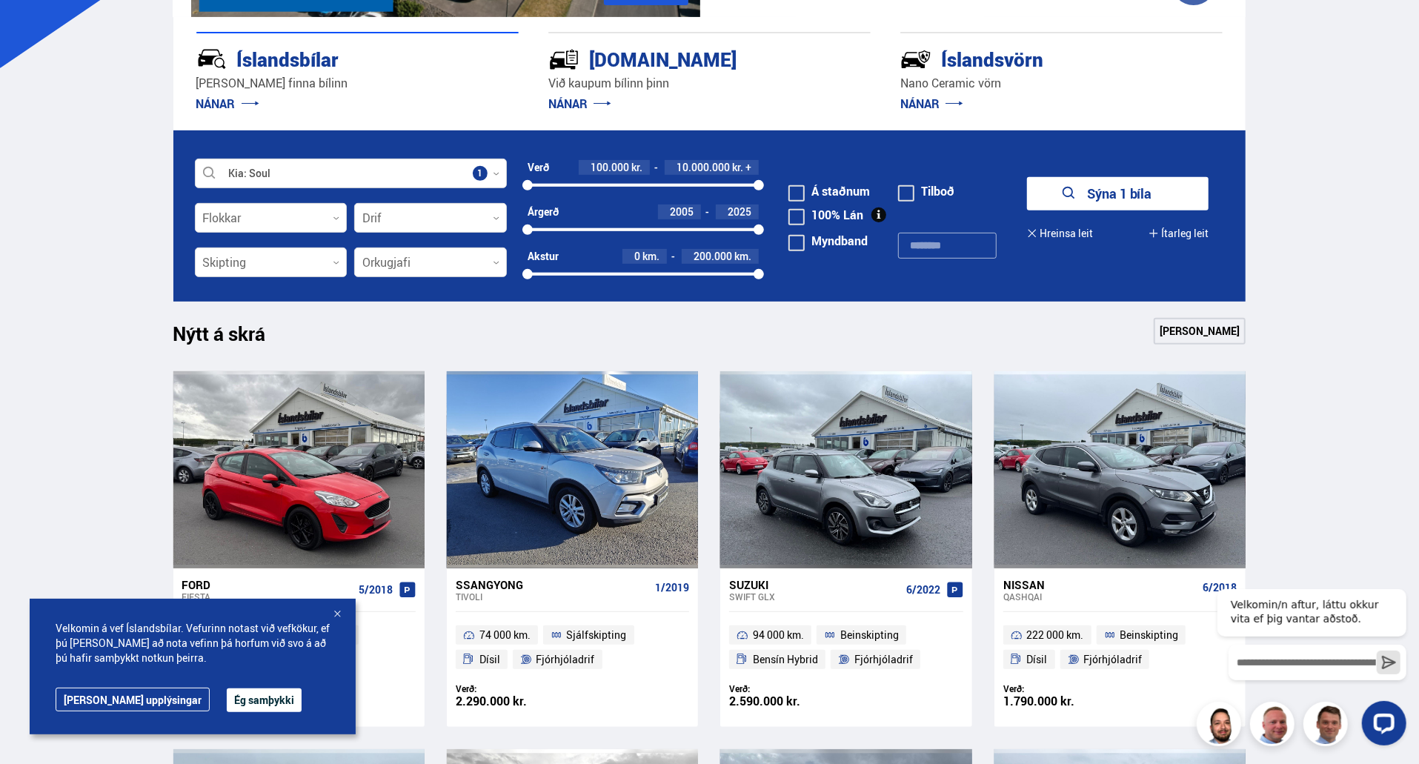
click at [1134, 193] on button "Sýna 1 bíla" at bounding box center [1118, 193] width 182 height 33
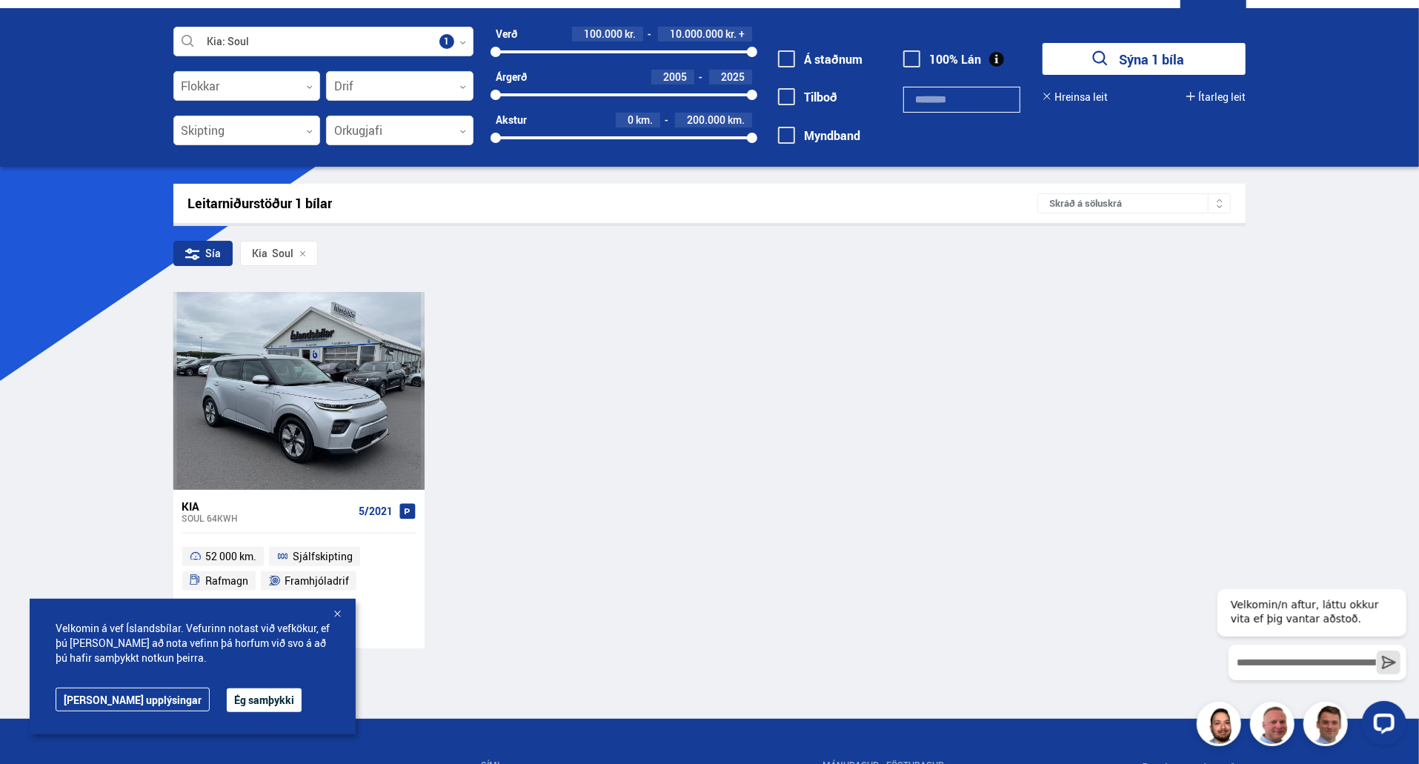
scroll to position [268, 0]
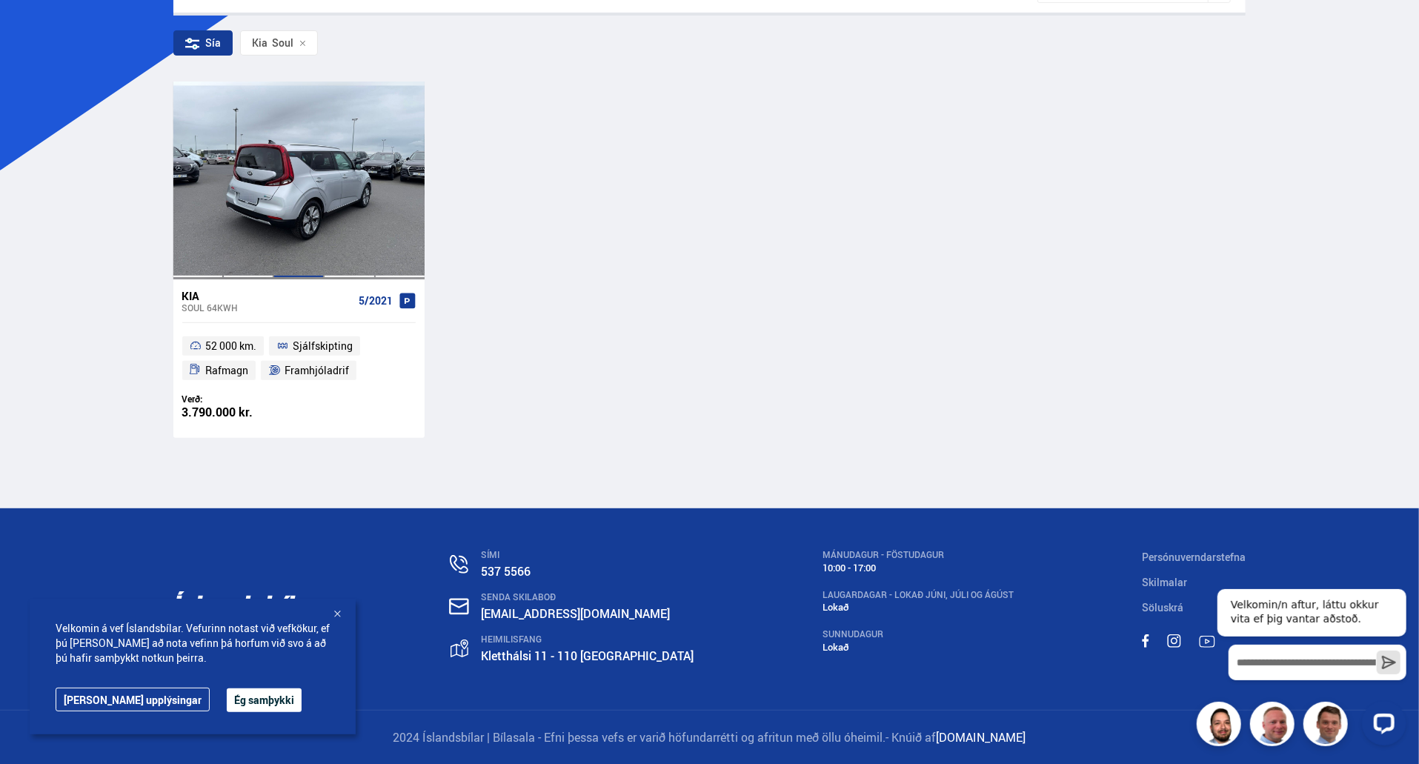
click at [277, 147] on div at bounding box center [298, 180] width 50 height 197
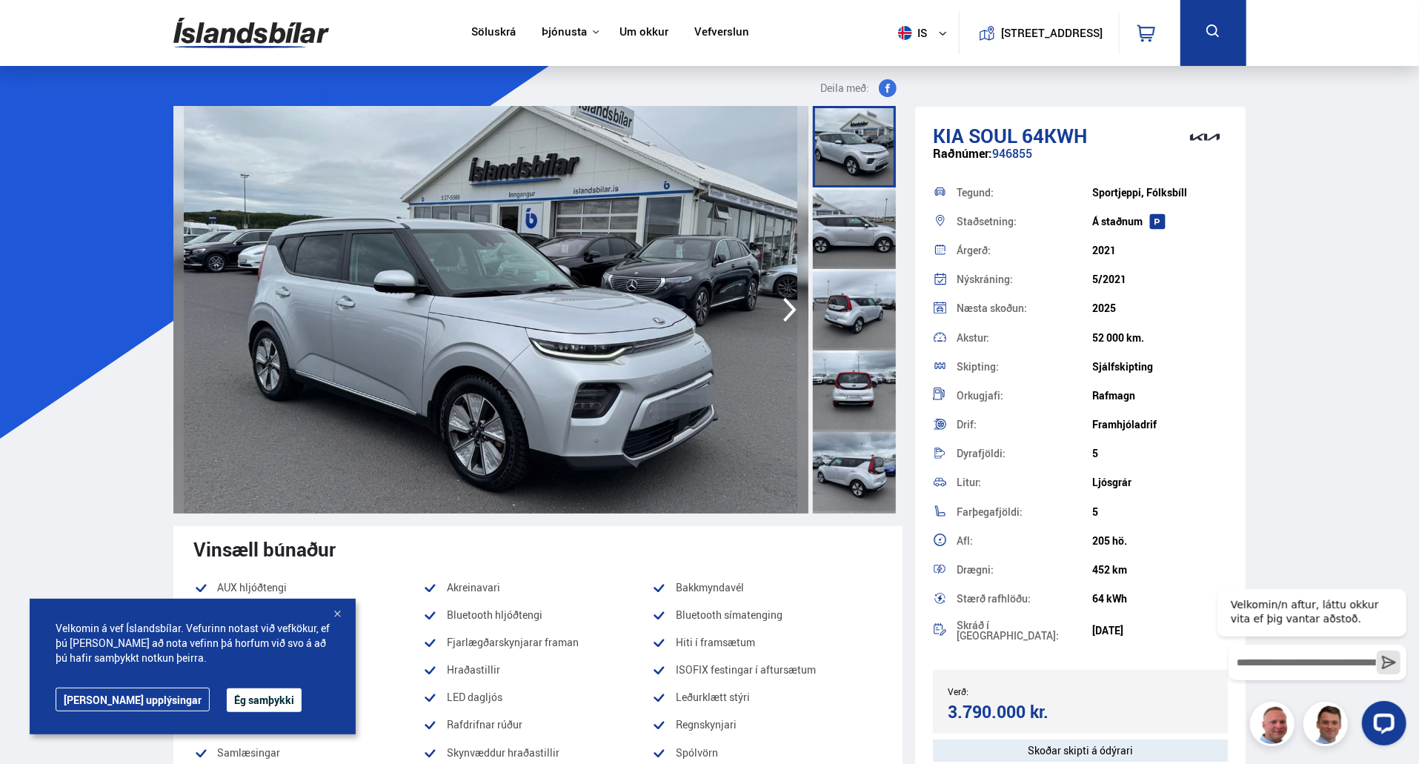
click at [872, 248] on div at bounding box center [854, 229] width 83 height 82
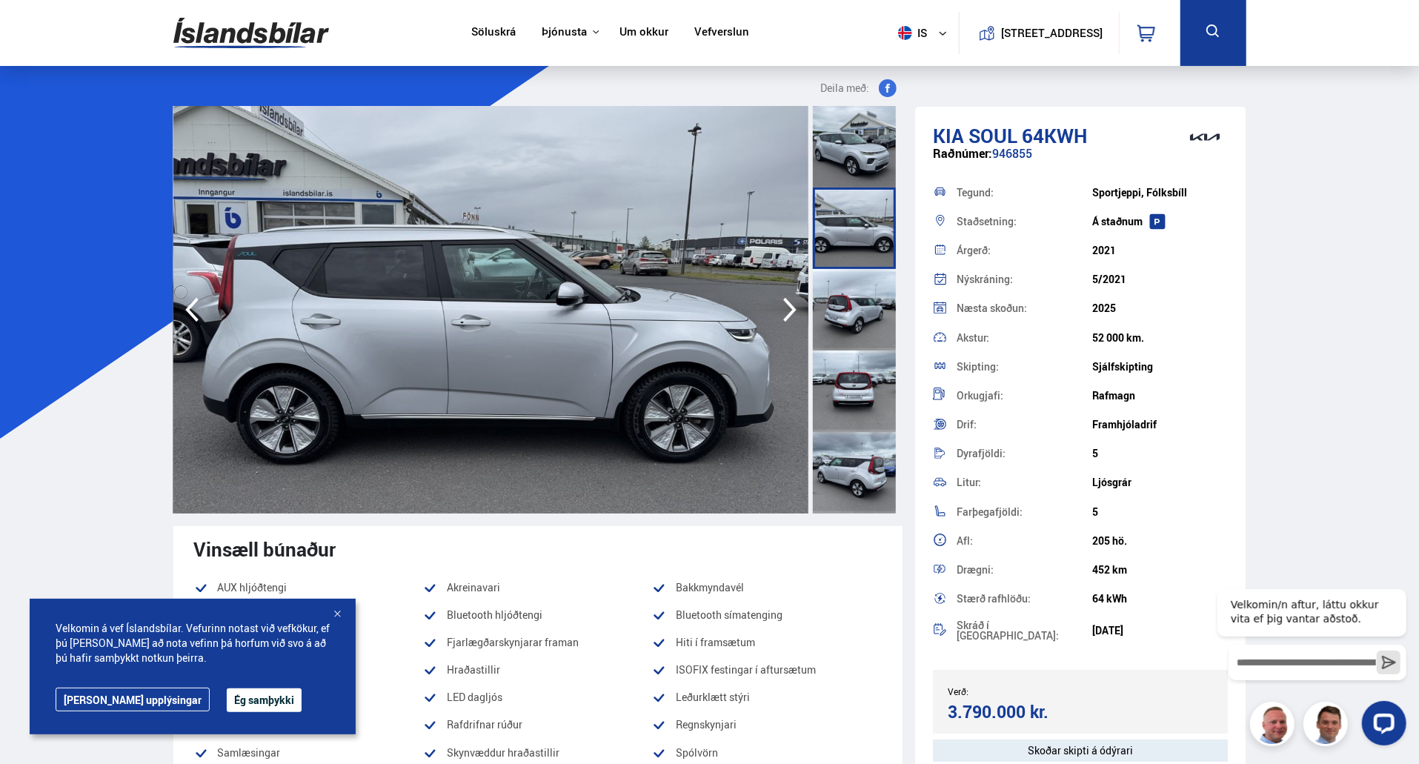
click at [872, 299] on div at bounding box center [854, 310] width 83 height 82
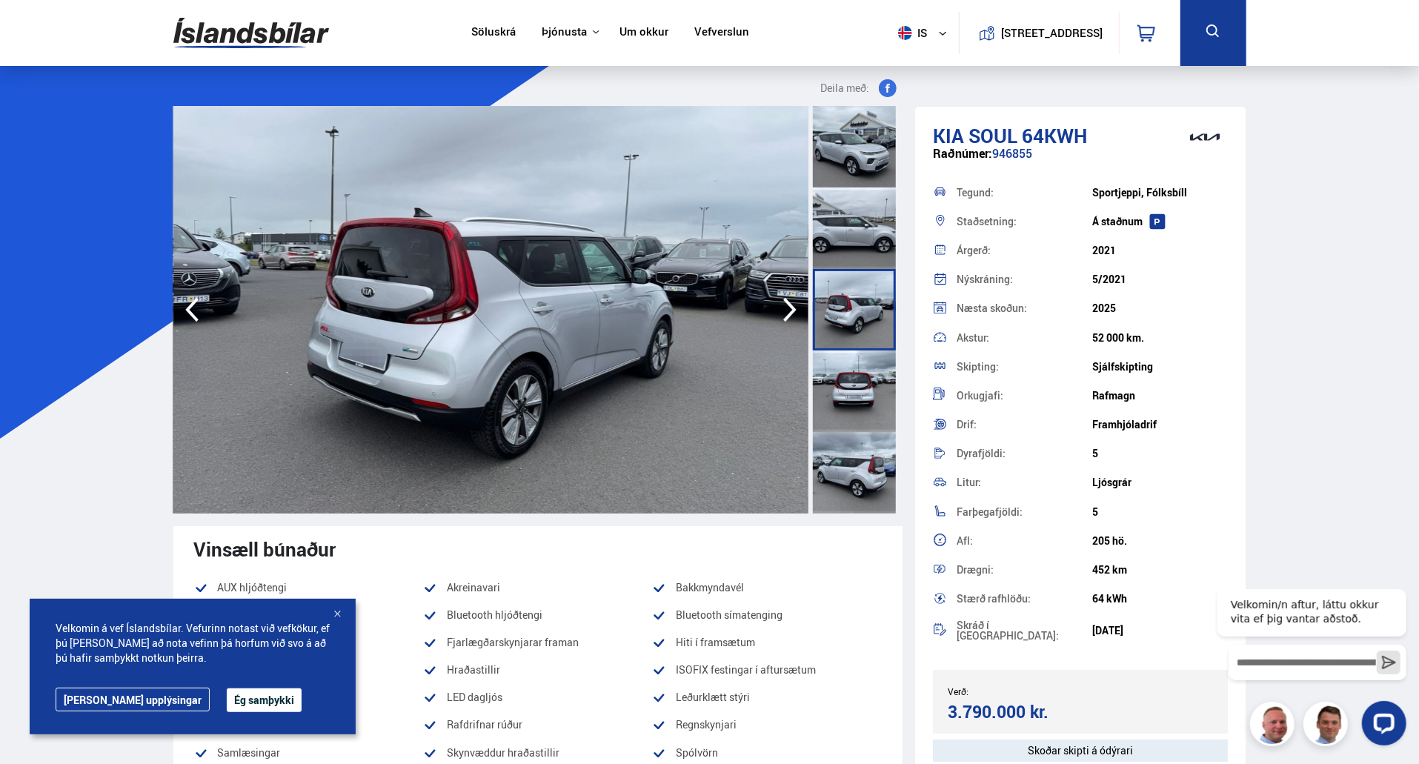
click at [869, 254] on div at bounding box center [854, 229] width 83 height 82
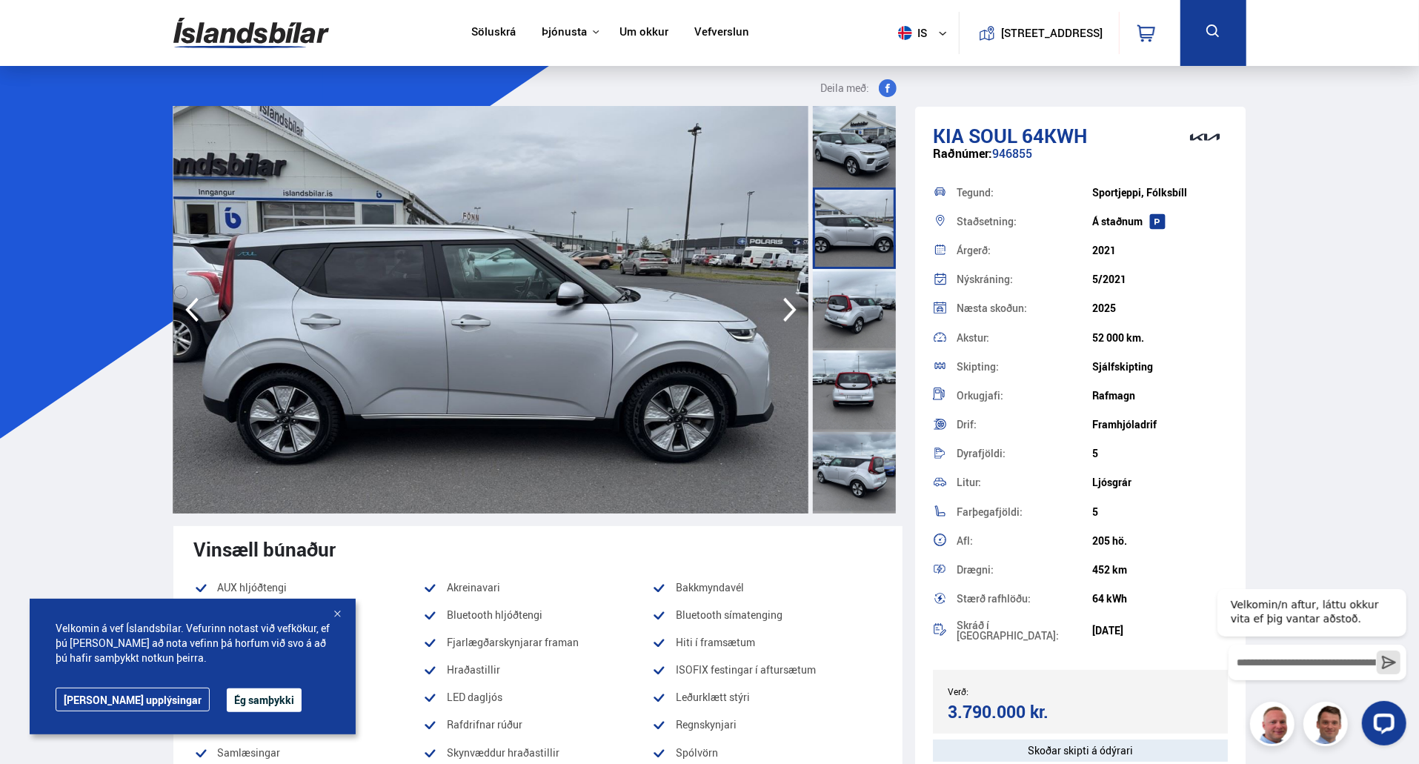
click at [860, 316] on div at bounding box center [854, 310] width 83 height 82
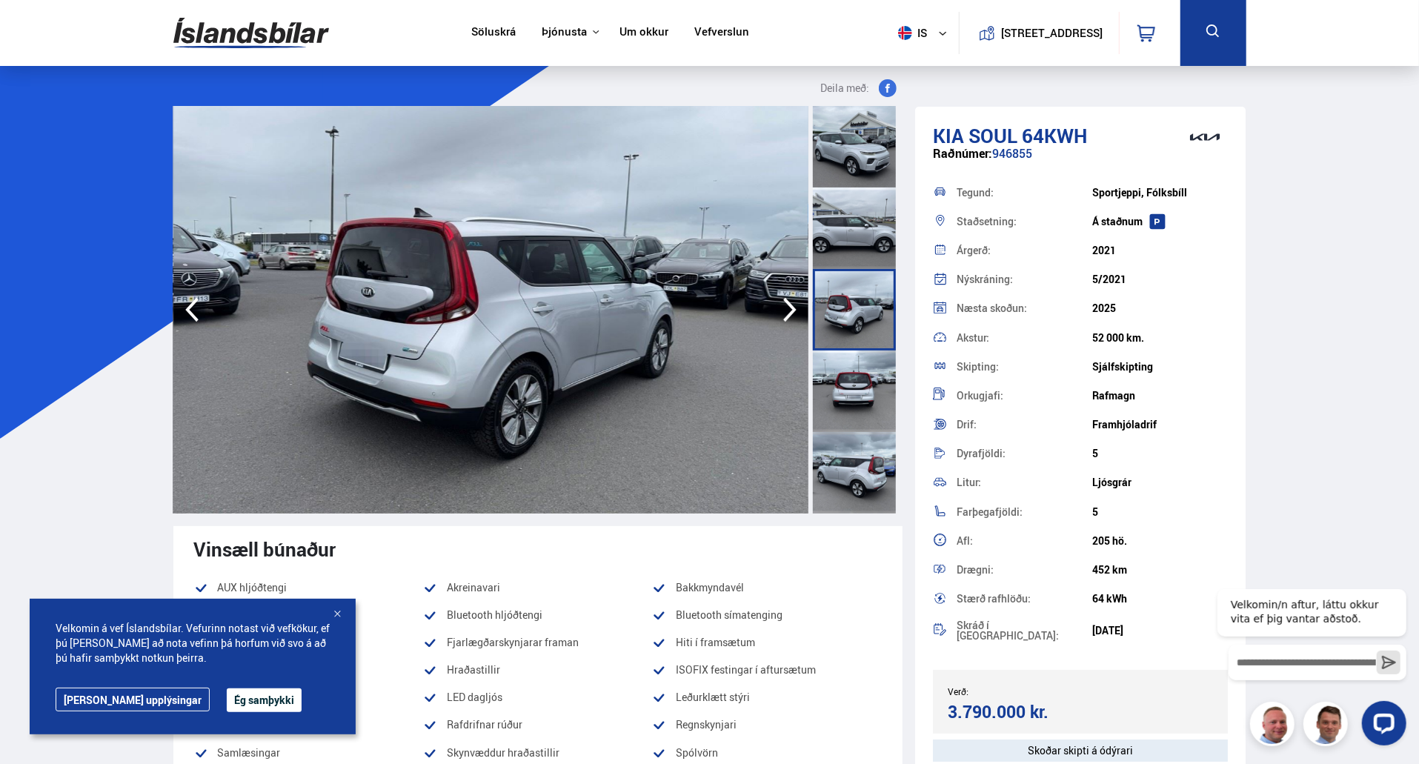
click at [860, 376] on div at bounding box center [854, 392] width 83 height 82
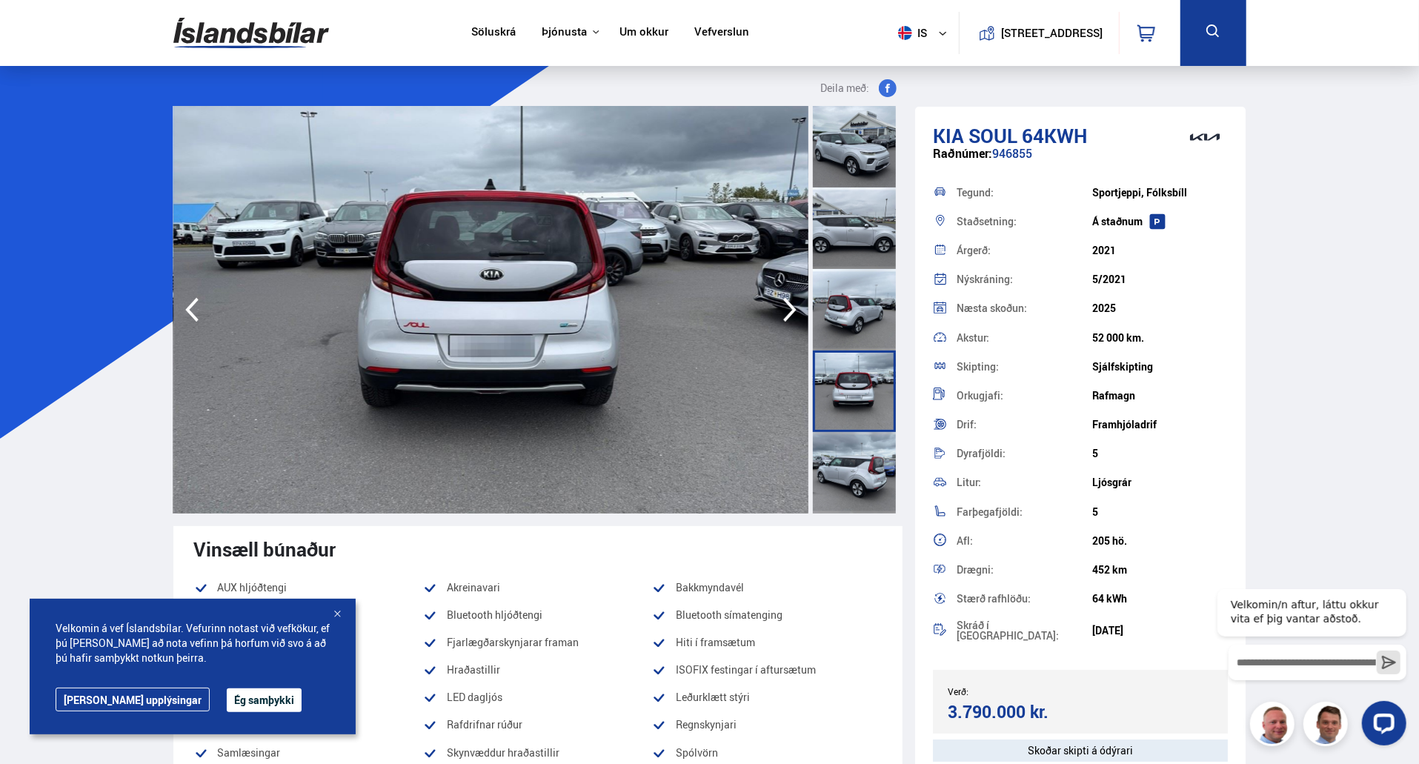
click at [863, 449] on div at bounding box center [854, 473] width 83 height 82
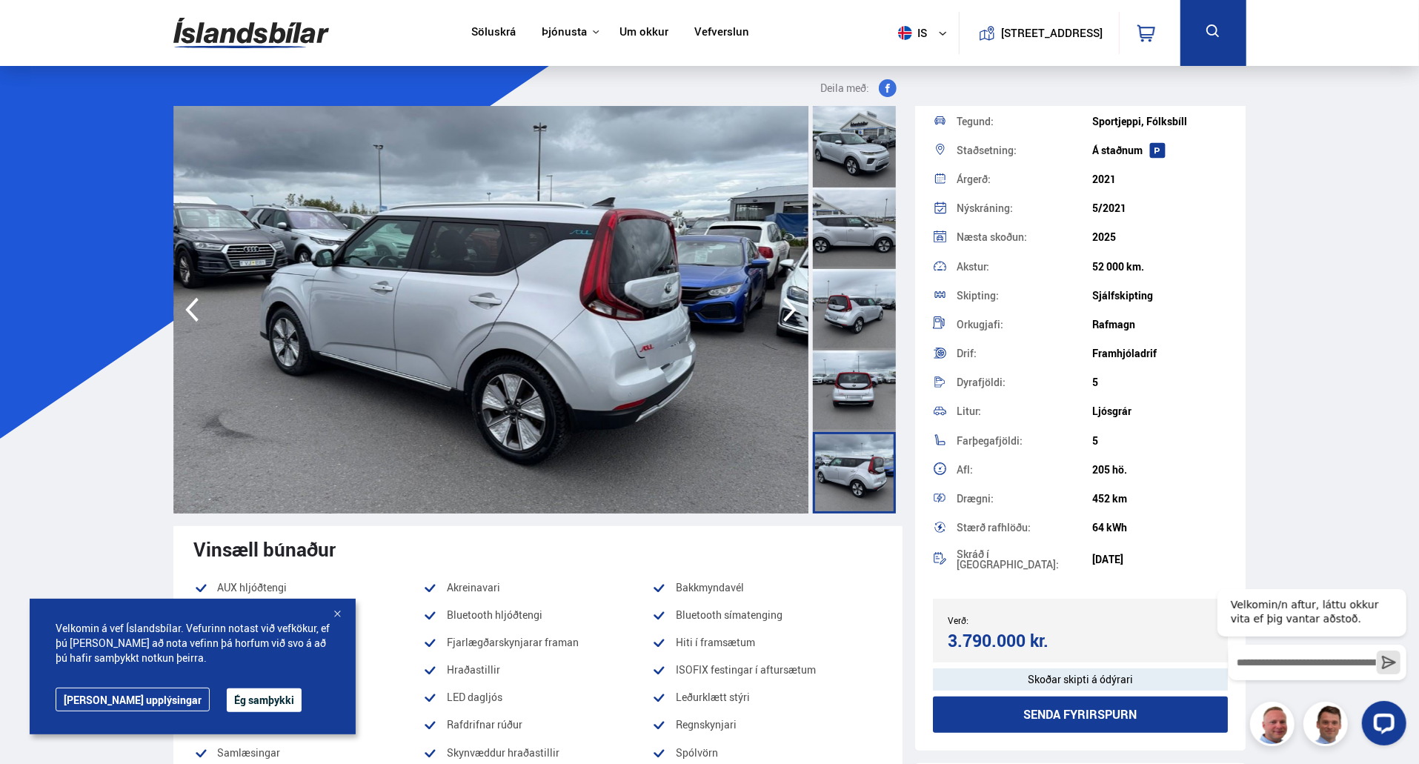
scroll to position [74, 0]
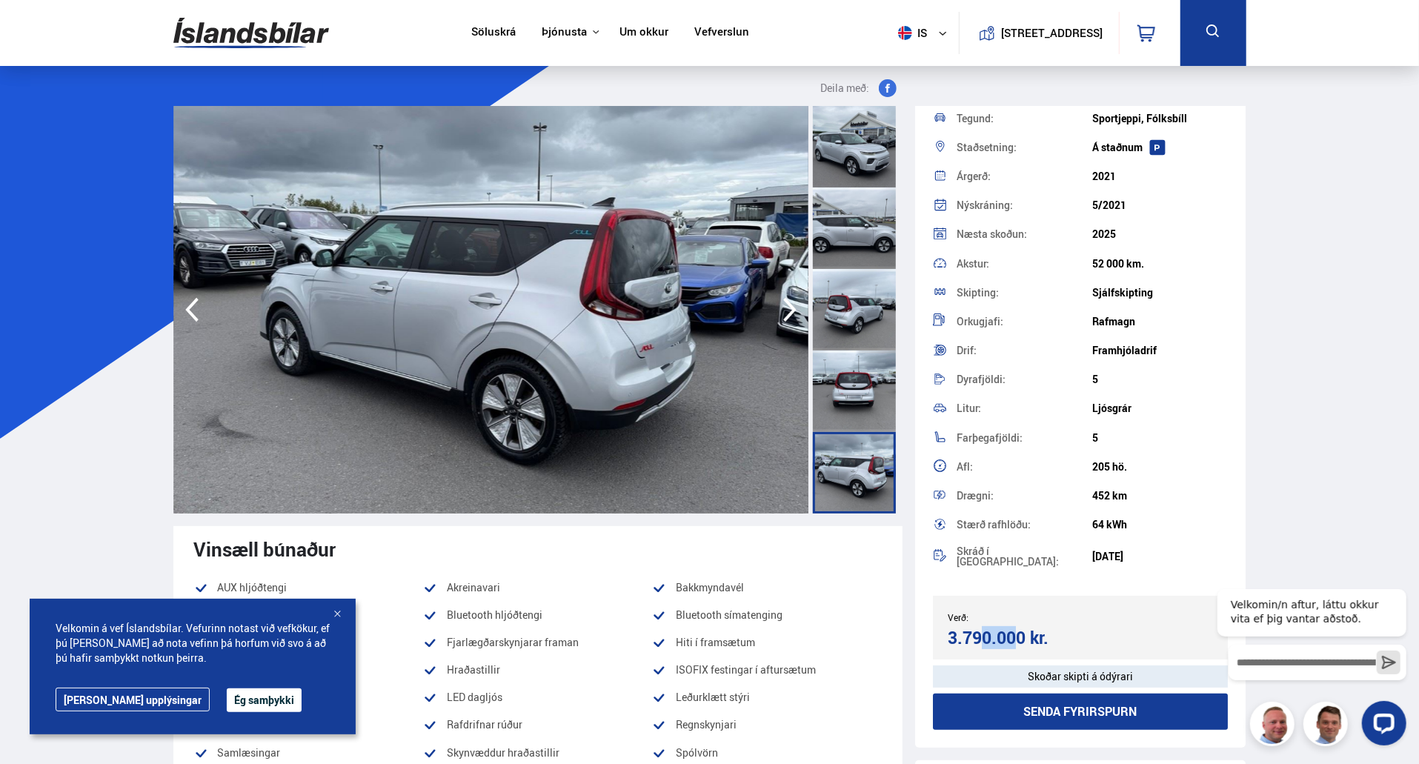
drag, startPoint x: 943, startPoint y: 648, endPoint x: 915, endPoint y: 649, distance: 28.2
drag, startPoint x: 1095, startPoint y: 266, endPoint x: 1060, endPoint y: 260, distance: 36.1
click at [1060, 260] on div "Akstur: 52 000 km." at bounding box center [1081, 263] width 296 height 29
click at [1172, 267] on div "52 000 km." at bounding box center [1160, 264] width 136 height 12
drag, startPoint x: 1172, startPoint y: 267, endPoint x: 1048, endPoint y: 265, distance: 124.5
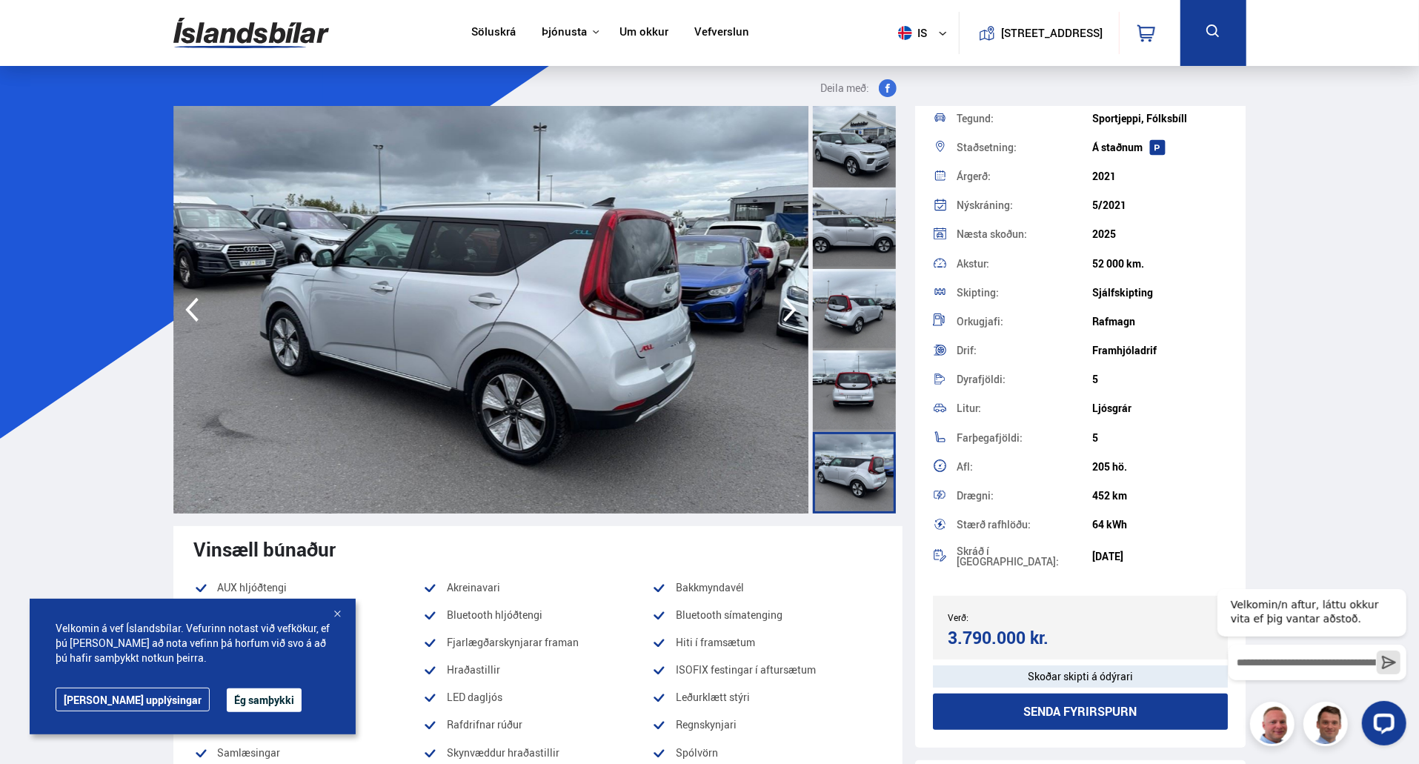
click at [1049, 265] on div "Akstur: 52 000 km." at bounding box center [1081, 263] width 296 height 29
click at [1074, 263] on div "Akstur:" at bounding box center [1025, 264] width 136 height 10
drag, startPoint x: 1162, startPoint y: 271, endPoint x: 1057, endPoint y: 264, distance: 105.5
click at [1058, 264] on div "Akstur: 52 000 km." at bounding box center [1081, 263] width 296 height 29
click at [1057, 264] on div "Akstur:" at bounding box center [1025, 264] width 136 height 10
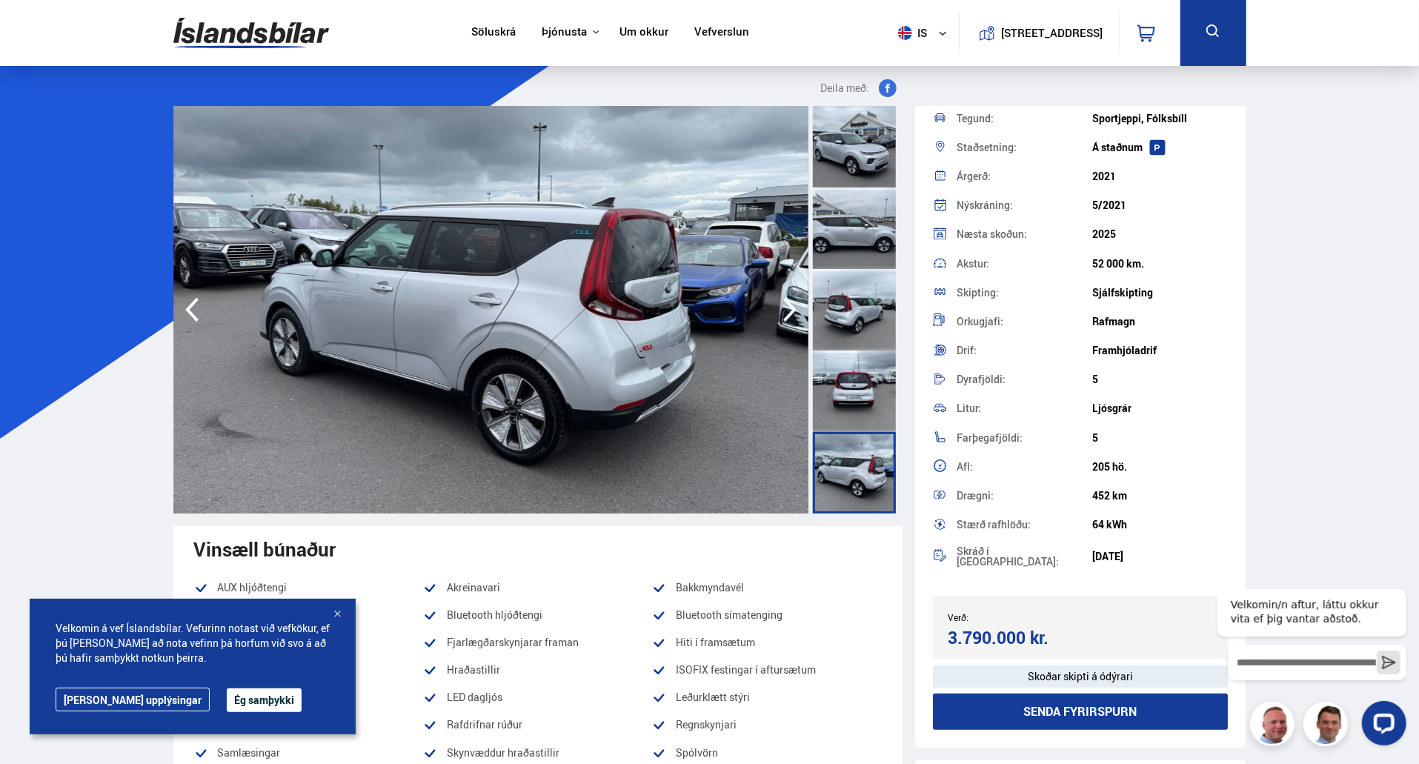
drag, startPoint x: 1113, startPoint y: 265, endPoint x: 1200, endPoint y: 271, distance: 87.0
click at [1200, 271] on div "Akstur: 52 000 km." at bounding box center [1081, 263] width 296 height 29
click at [1156, 265] on div "52 000 km." at bounding box center [1160, 264] width 136 height 12
drag, startPoint x: 1156, startPoint y: 265, endPoint x: 1081, endPoint y: 266, distance: 74.9
click at [1082, 266] on div "Akstur: 52 000 km." at bounding box center [1081, 263] width 296 height 29
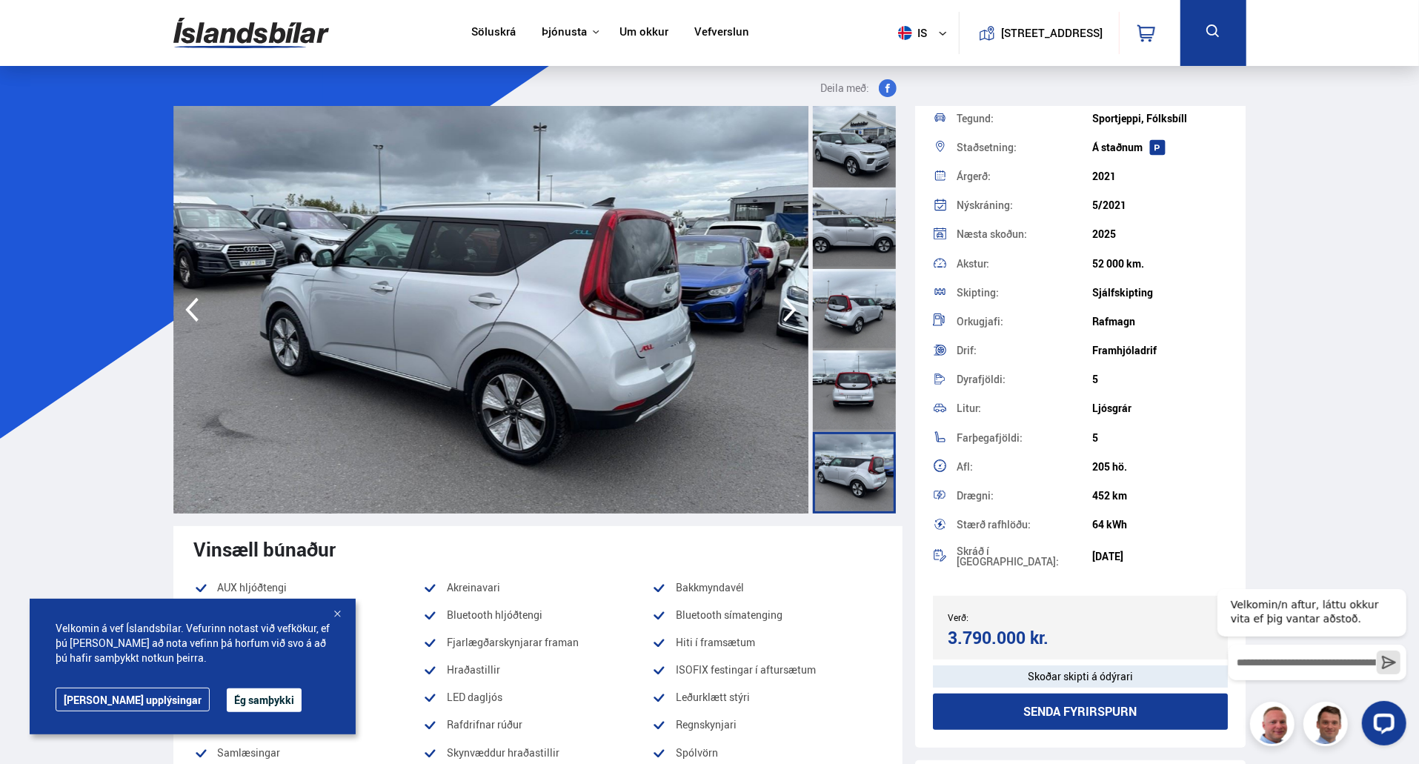
click at [1081, 266] on div "Akstur:" at bounding box center [1025, 264] width 136 height 10
